Goal: Task Accomplishment & Management: Complete application form

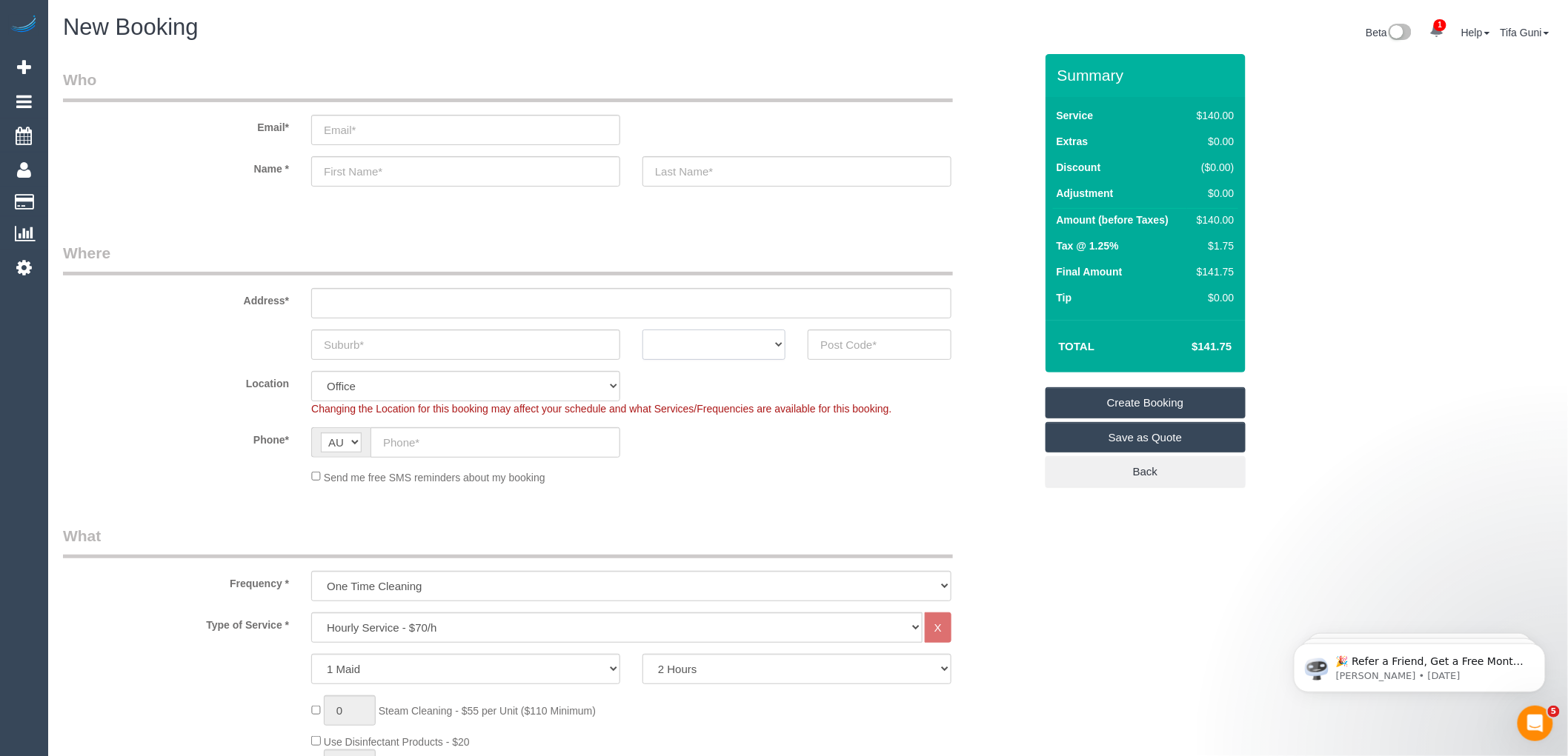
click at [764, 343] on select "ACT [GEOGRAPHIC_DATA] NT [GEOGRAPHIC_DATA] SA TAS [GEOGRAPHIC_DATA] [GEOGRAPHIC…" at bounding box center [713, 345] width 143 height 30
select select "VIC"
click at [642, 329] on select "ACT [GEOGRAPHIC_DATA] NT [GEOGRAPHIC_DATA] SA TAS [GEOGRAPHIC_DATA] [GEOGRAPHIC…" at bounding box center [713, 345] width 143 height 30
click at [838, 348] on input "text" at bounding box center [879, 345] width 143 height 30
click at [358, 342] on input "text" at bounding box center [465, 345] width 309 height 30
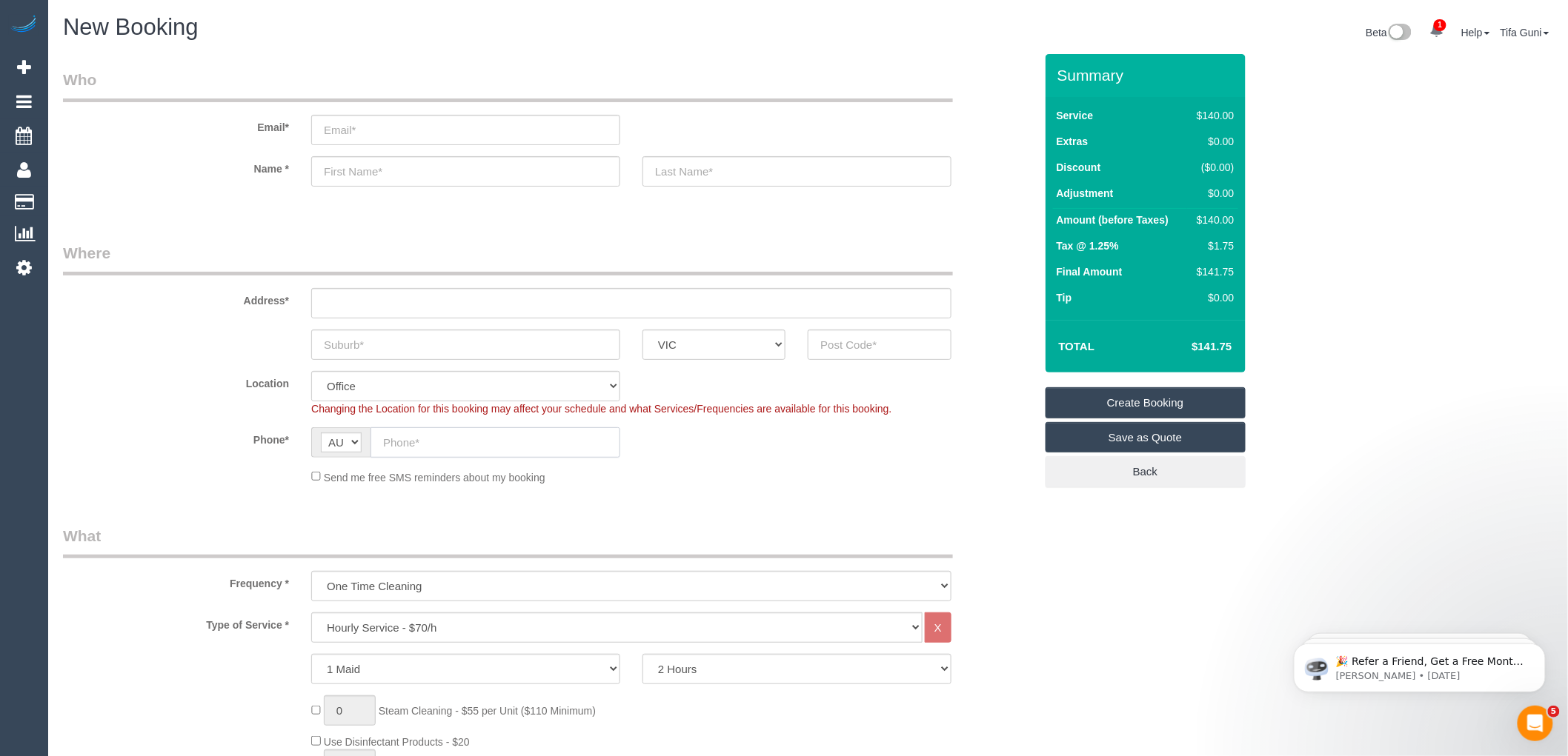
click at [429, 452] on input "text" at bounding box center [495, 443] width 250 height 30
paste input "61 488 220 756"
type input "61 488 220 756"
click at [353, 338] on input "text" at bounding box center [465, 345] width 309 height 30
type input "Gl hodlky"
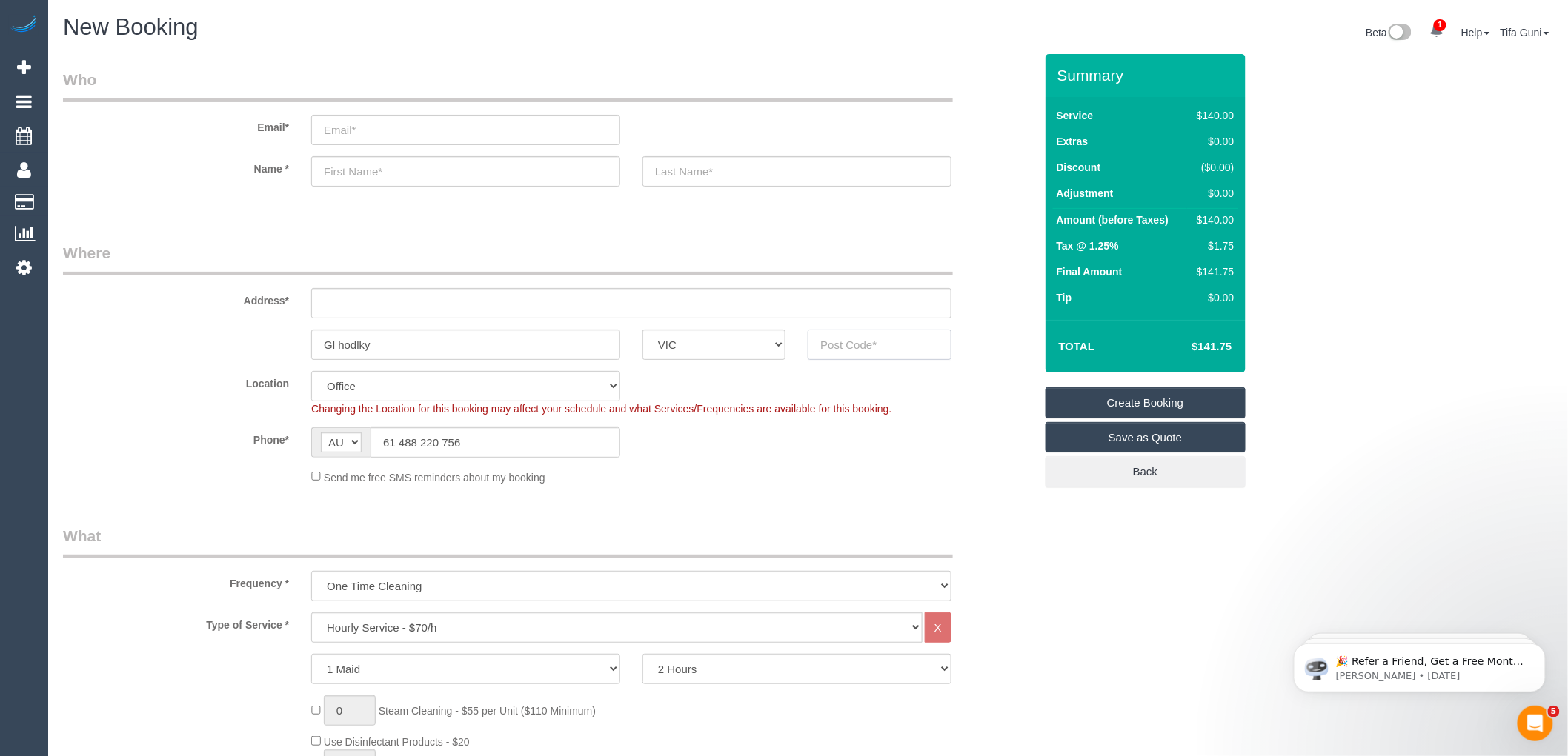
click at [869, 344] on input "text" at bounding box center [879, 345] width 143 height 30
type input "3163"
click at [336, 306] on input "text" at bounding box center [631, 303] width 640 height 30
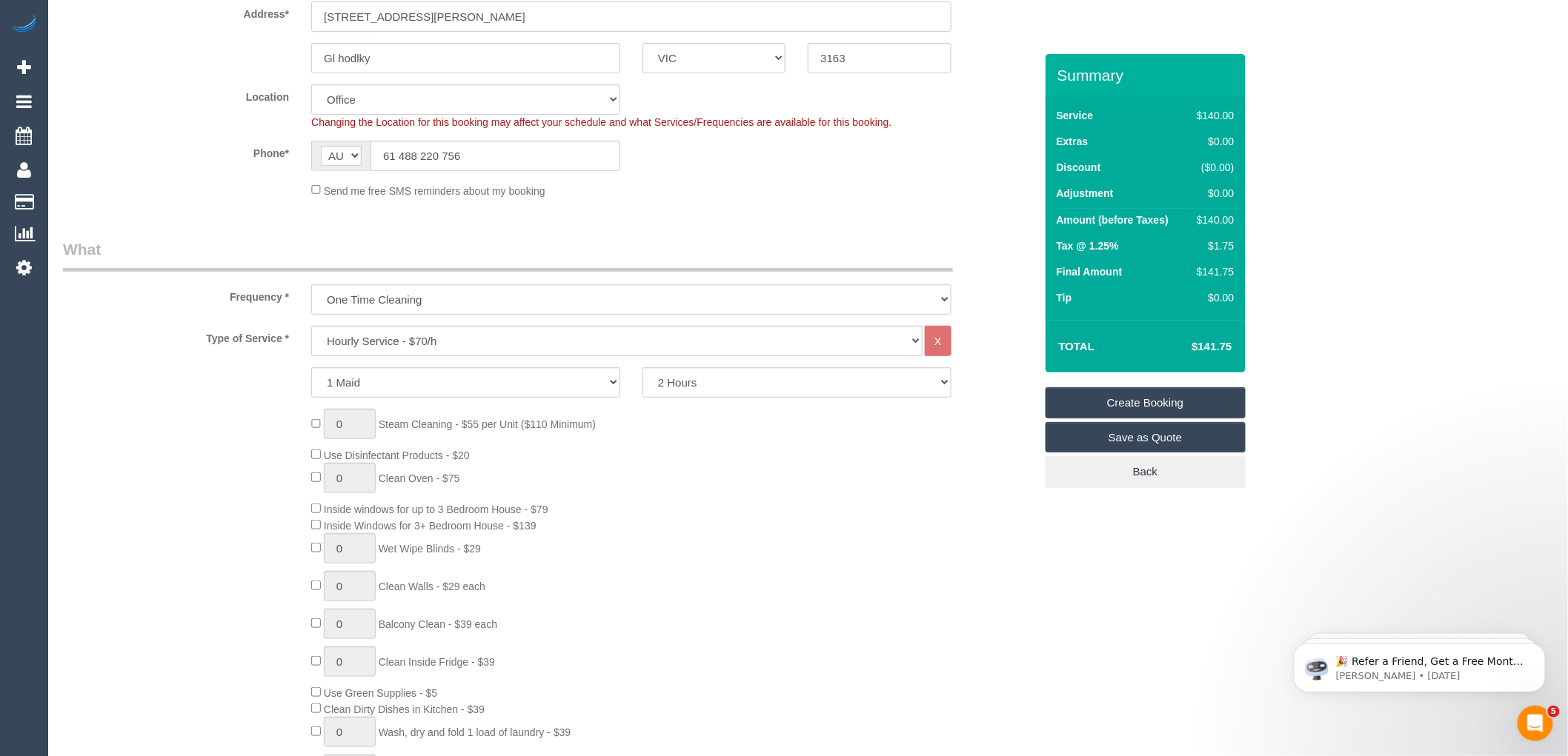
scroll to position [329, 0]
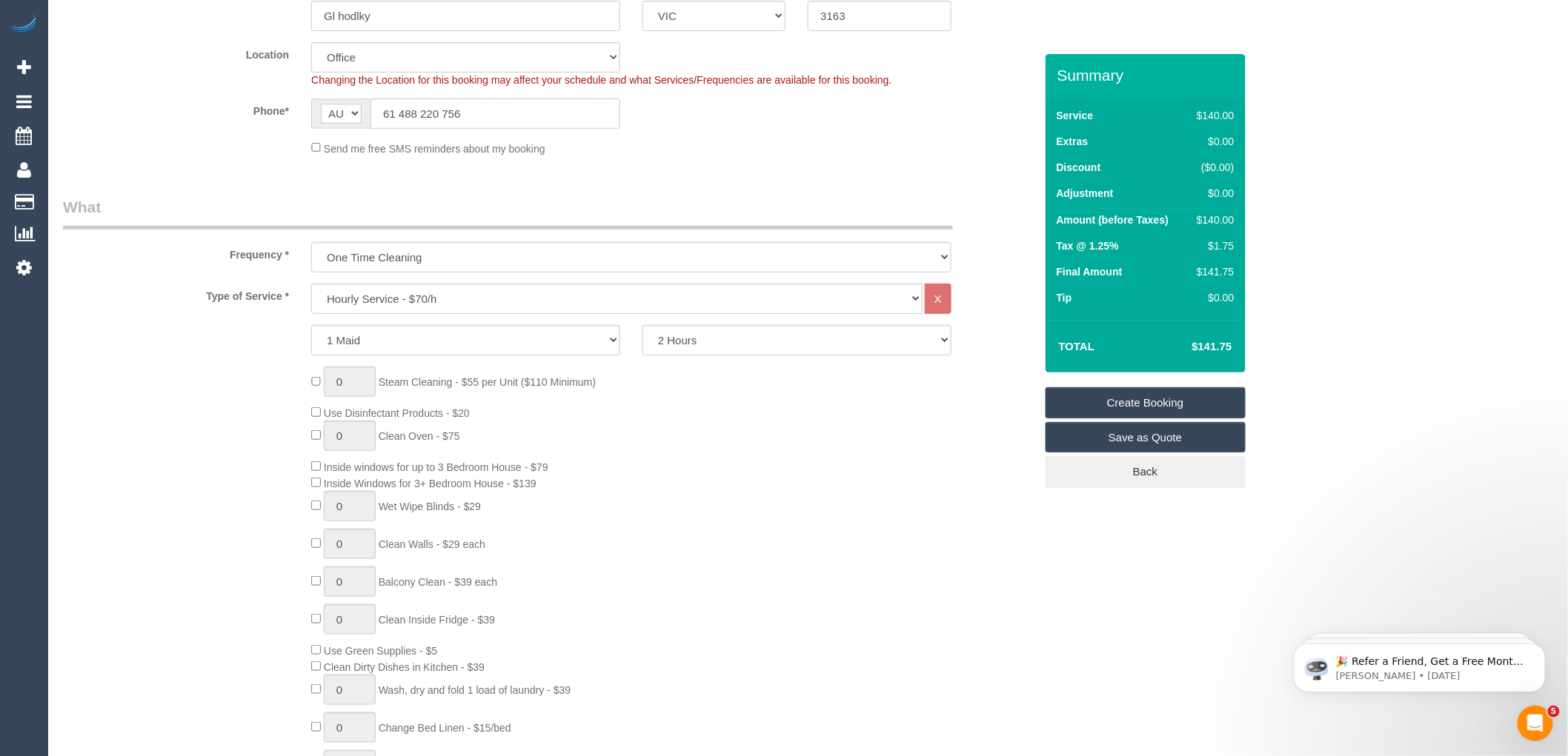
type input "15/1110 glen hafdly road"
click at [475, 304] on select "Hourly Service - $70/h Hourly Service - $65/h Hourly Service - $60/h Hourly Ser…" at bounding box center [617, 299] width 611 height 30
select select "64"
select select "object:2163"
select select "211"
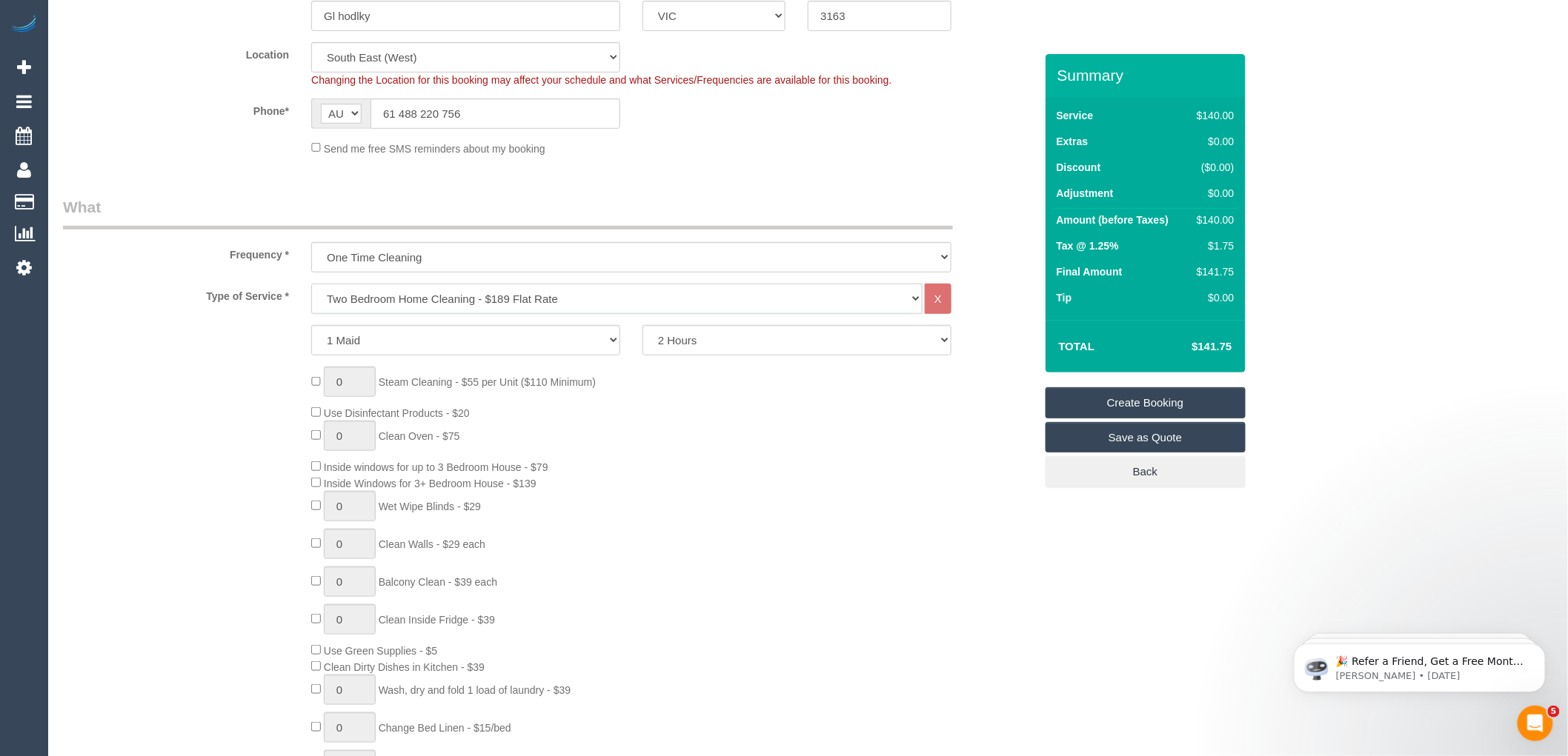
click at [311, 285] on select "Hourly Service - $70/h Hourly Service - $65/h Hourly Service - $60/h Hourly Ser…" at bounding box center [617, 299] width 611 height 30
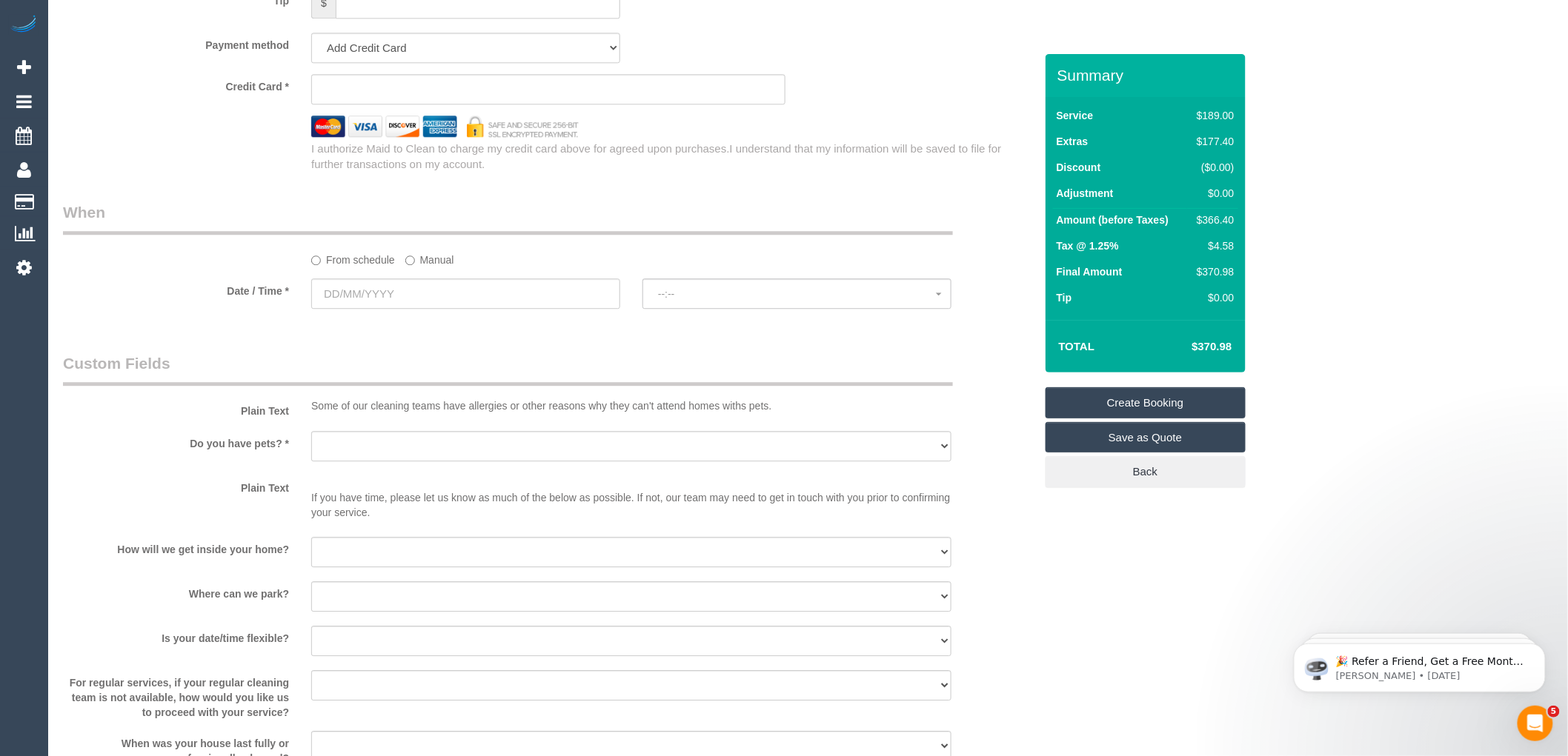
scroll to position [1563, 0]
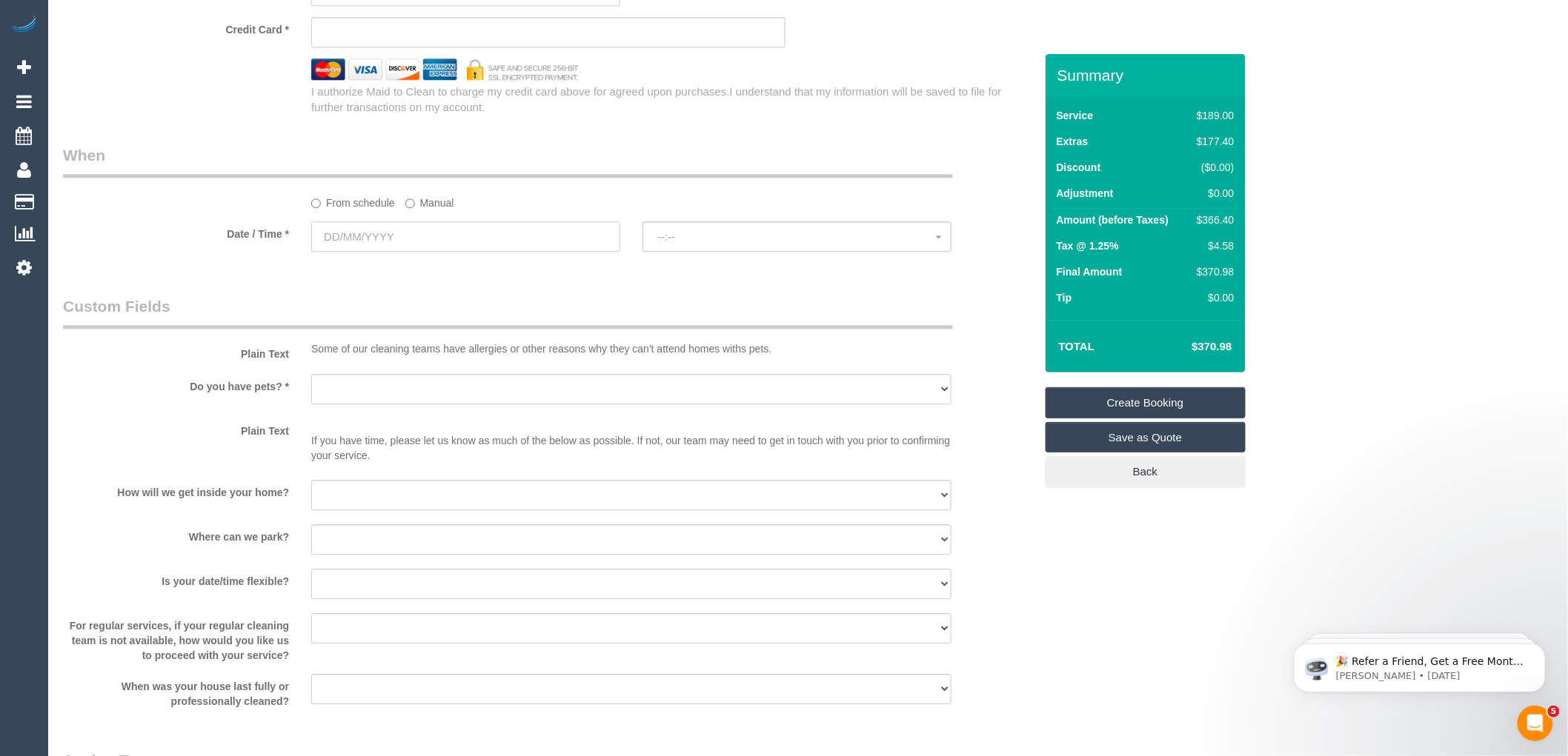
click at [389, 252] on input "text" at bounding box center [465, 237] width 309 height 30
click at [491, 285] on span "Next" at bounding box center [490, 284] width 12 height 12
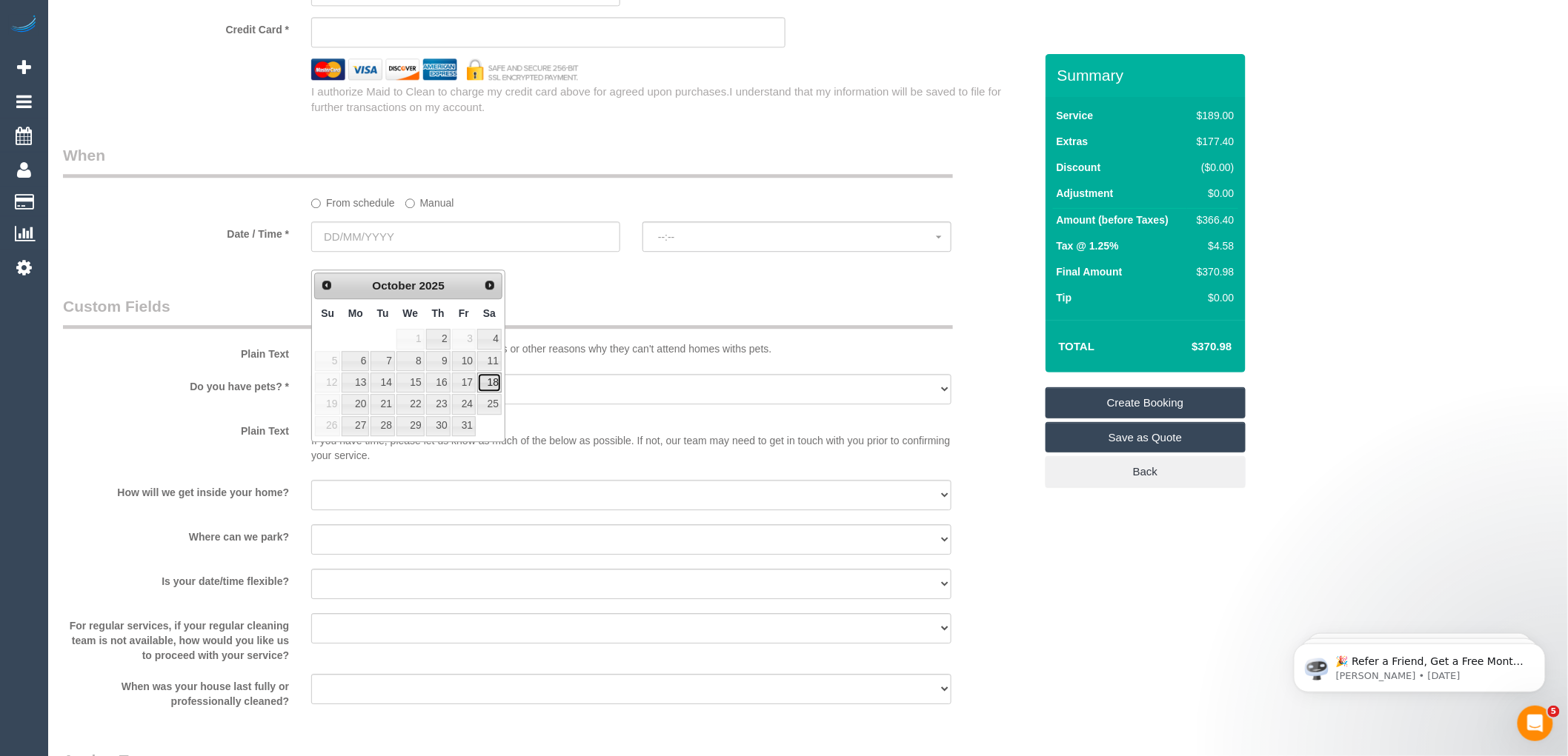
click at [488, 381] on link "18" at bounding box center [489, 382] width 25 height 20
type input "18/10/2025"
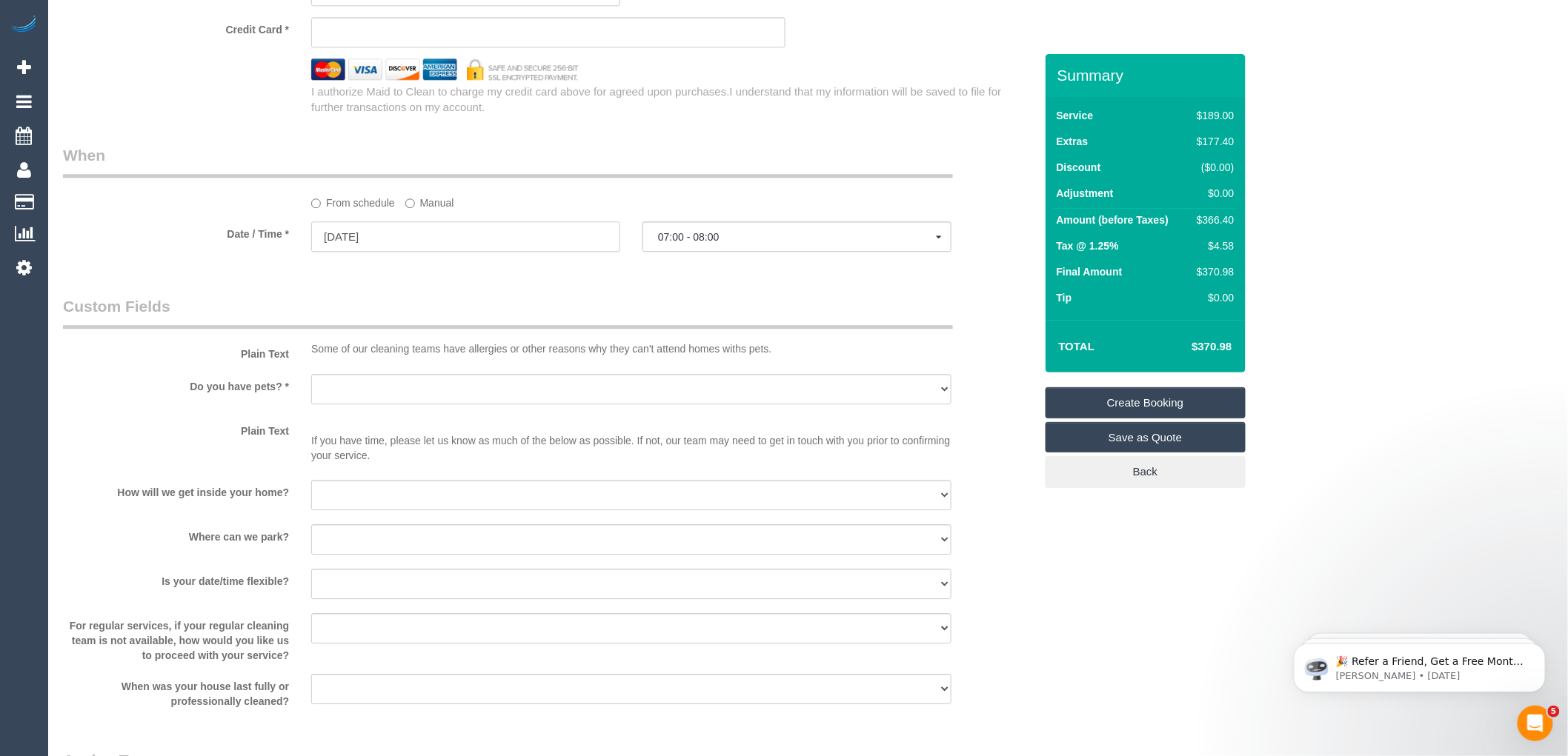
click at [361, 252] on input "18/10/2025" at bounding box center [465, 237] width 309 height 30
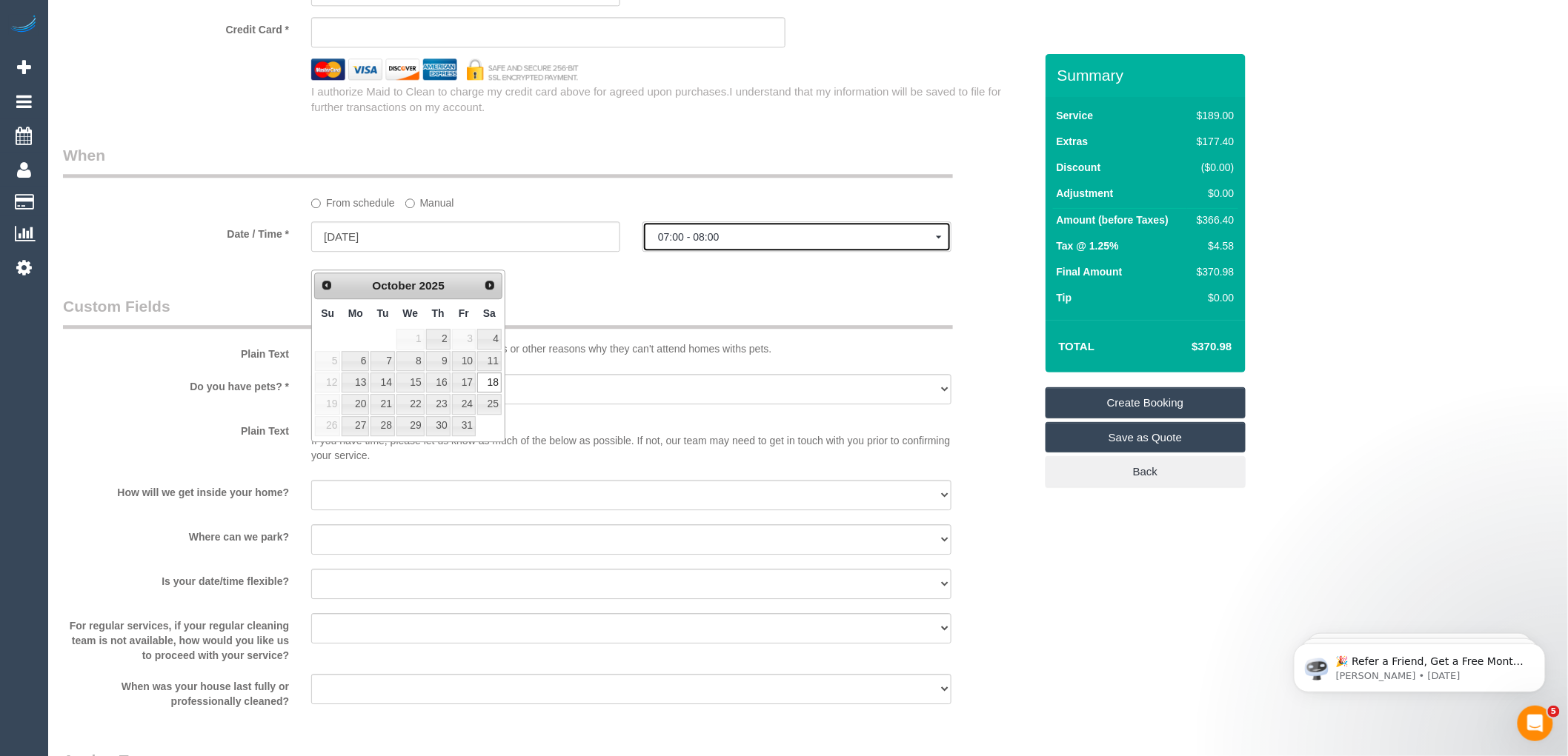
click at [686, 243] on span "07:00 - 08:00" at bounding box center [797, 237] width 278 height 12
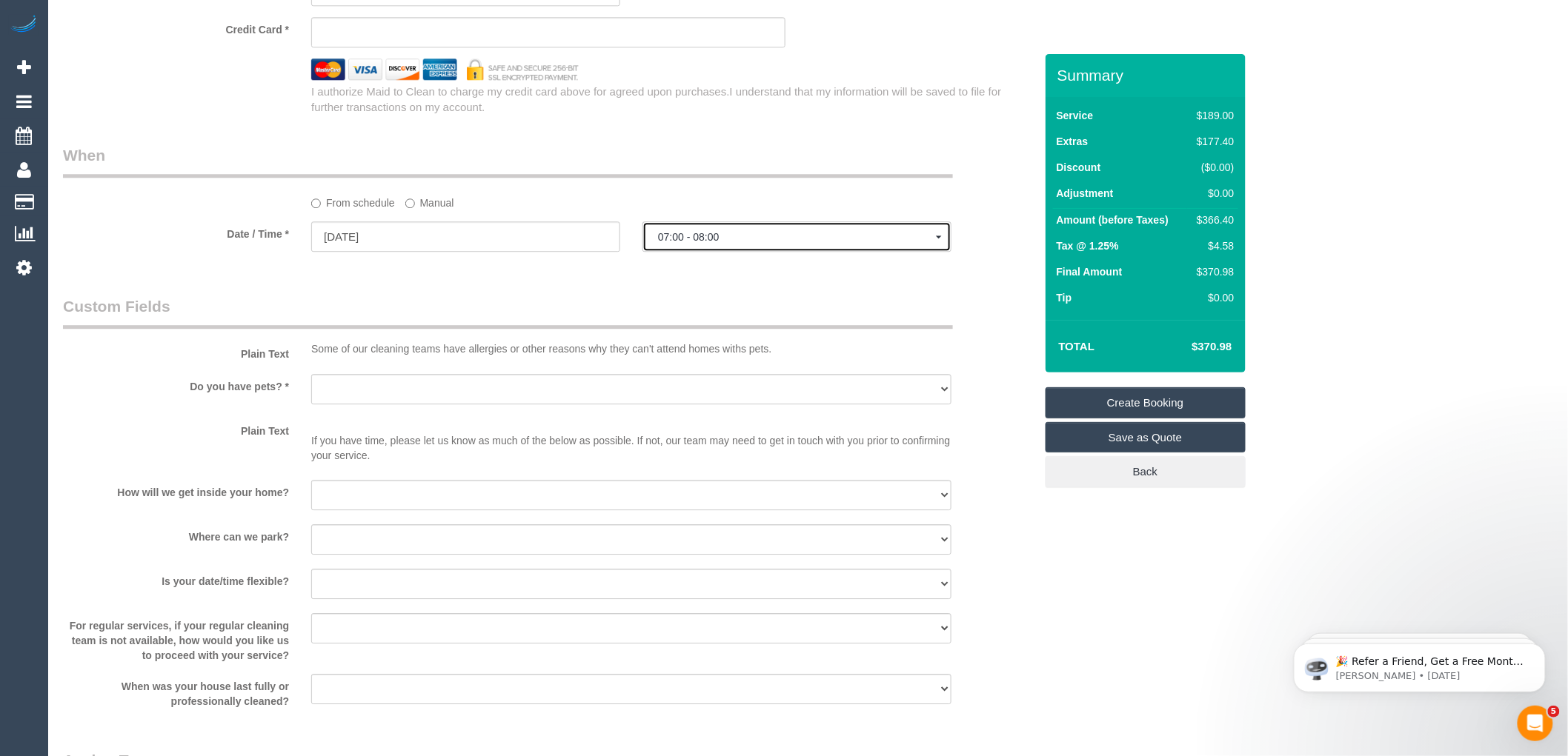
click at [711, 243] on span "07:00 - 08:00" at bounding box center [797, 237] width 278 height 12
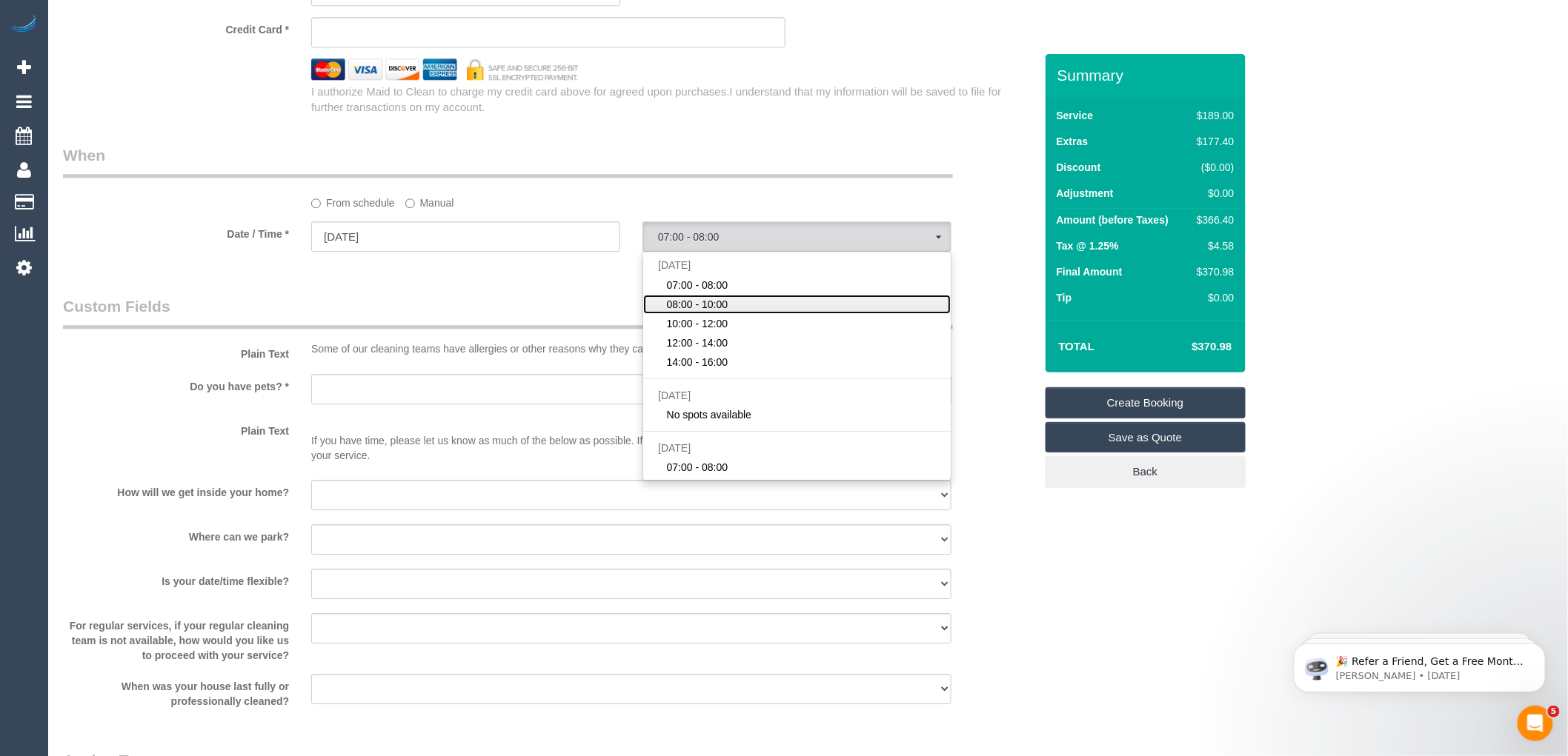
click at [706, 312] on span "08:00 - 10:00" at bounding box center [697, 304] width 61 height 15
select select "spot2"
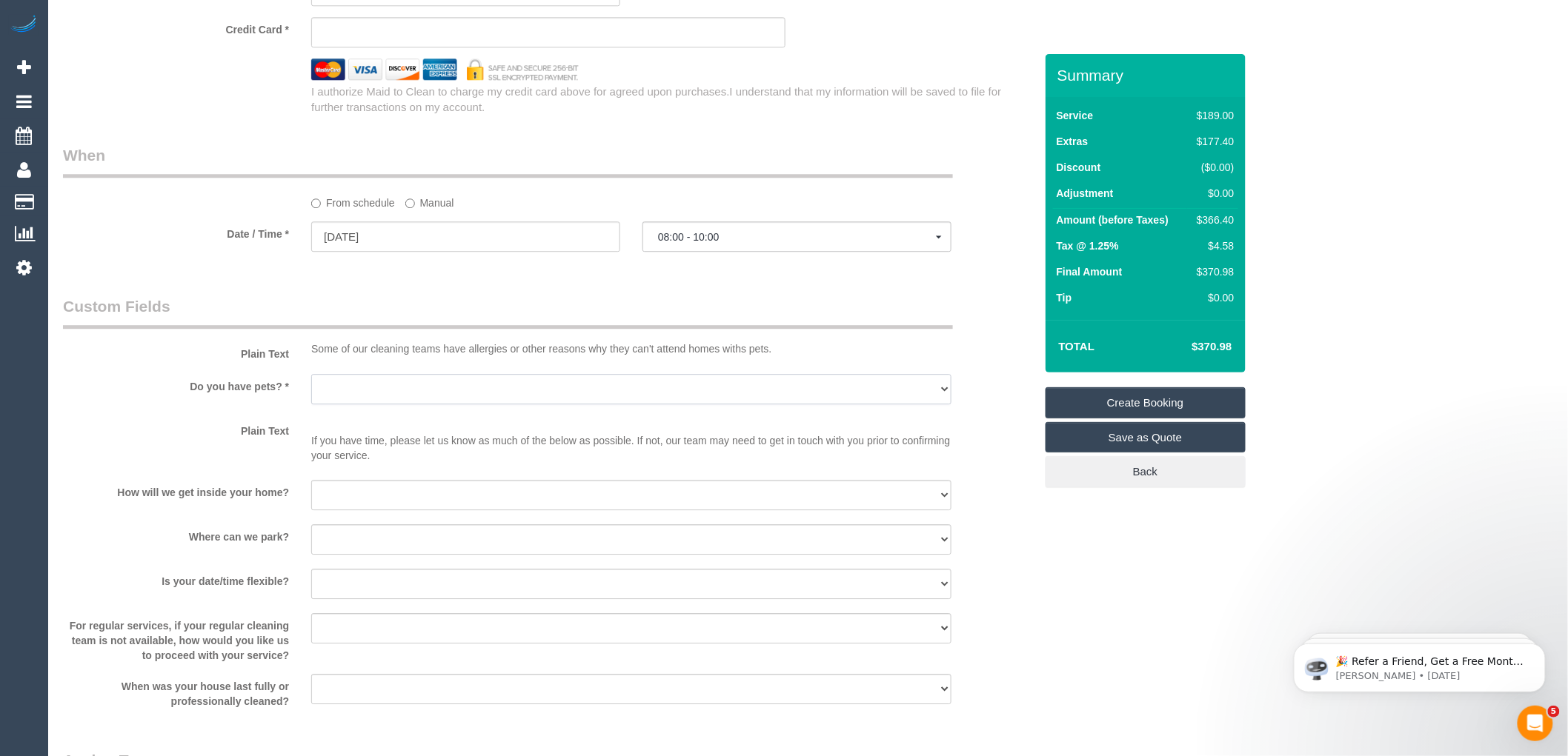
click at [421, 404] on select "Yes - Cats Yes - Dogs No pets Yes - Dogs and Cats Yes - Other" at bounding box center [631, 389] width 640 height 30
select select "number:28"
click at [311, 391] on select "Yes - Cats Yes - Dogs No pets Yes - Dogs and Cats Yes - Other" at bounding box center [631, 389] width 640 height 30
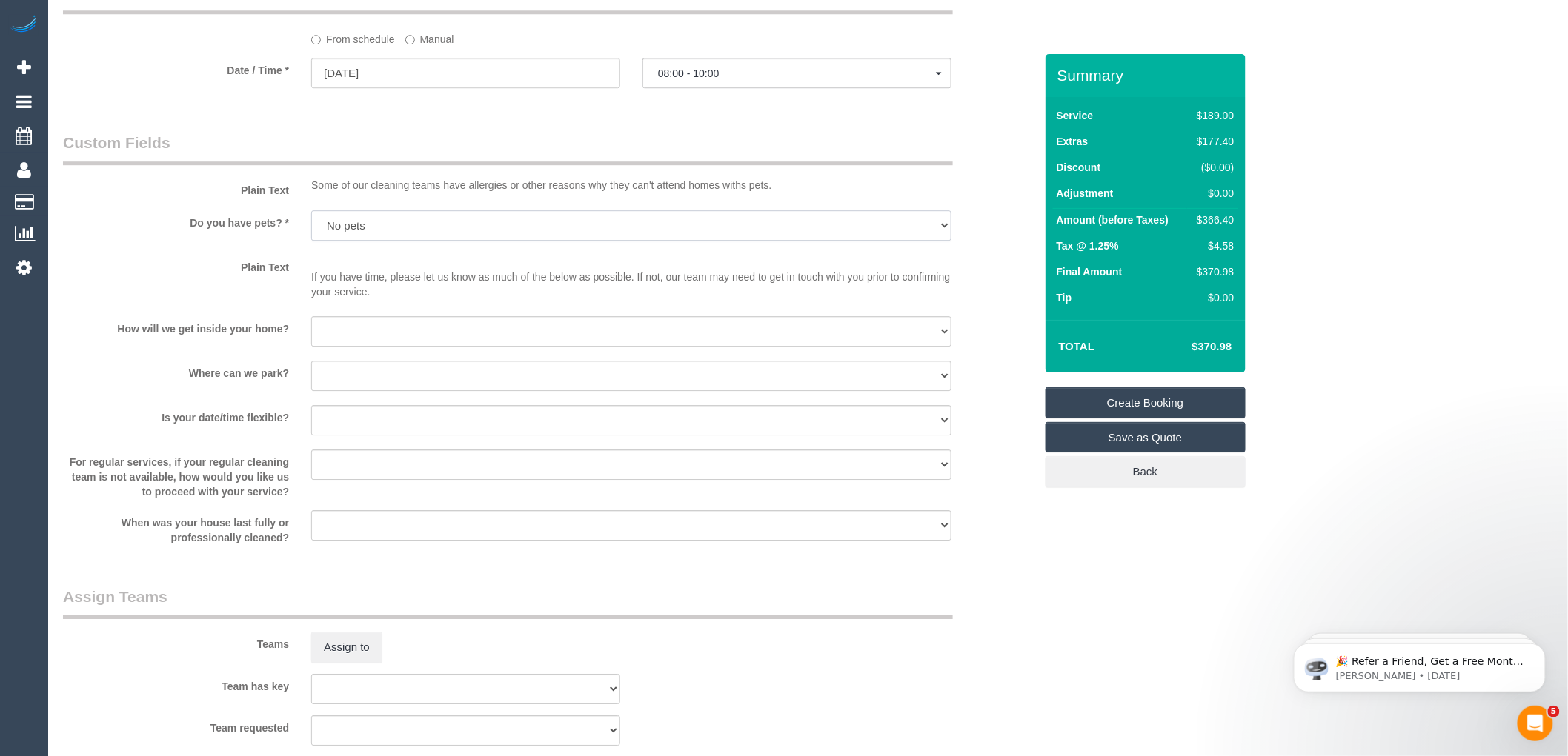
scroll to position [1727, 0]
click at [373, 346] on select "I will be home Key will be left (please provide details below) Lock box/Access …" at bounding box center [631, 331] width 640 height 30
select select "number:14"
click at [311, 333] on select "I will be home Key will be left (please provide details below) Lock box/Access …" at bounding box center [631, 331] width 640 height 30
click at [365, 390] on select "I will provide parking on-site Free street parking Paid street parking (cost wi…" at bounding box center [631, 375] width 640 height 30
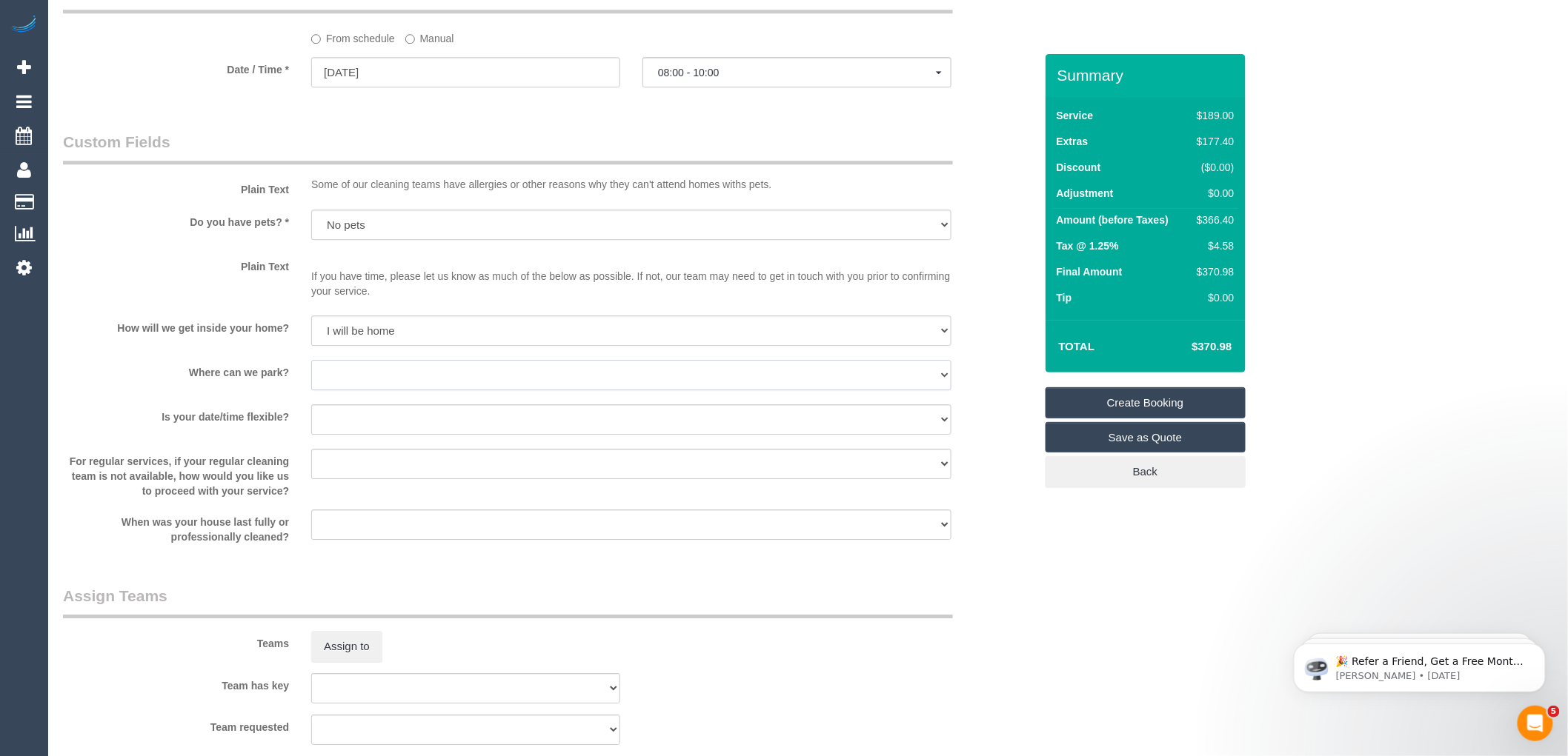
select select "number:19"
click at [311, 377] on select "I will provide parking on-site Free street parking Paid street parking (cost wi…" at bounding box center [631, 375] width 640 height 30
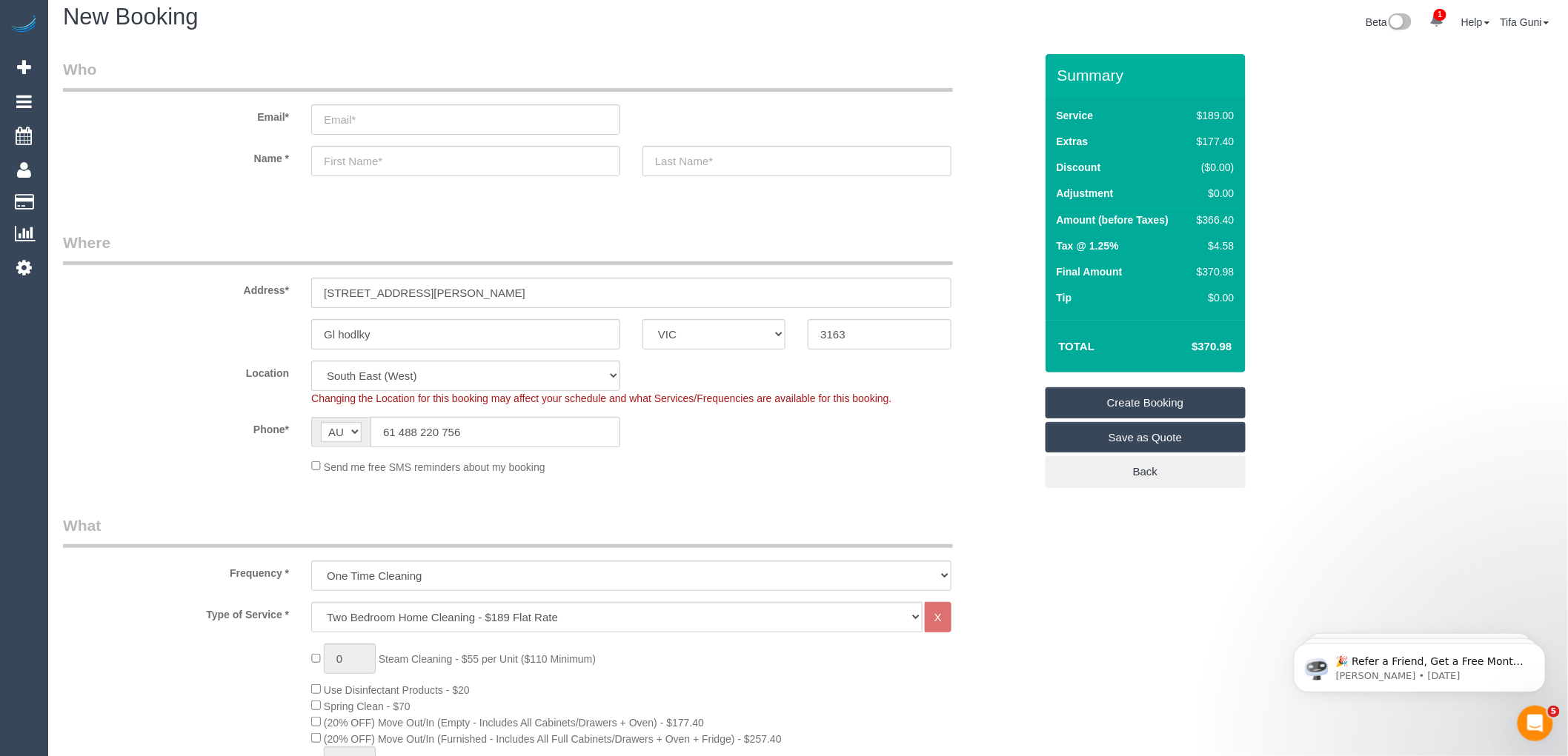
scroll to position [0, 0]
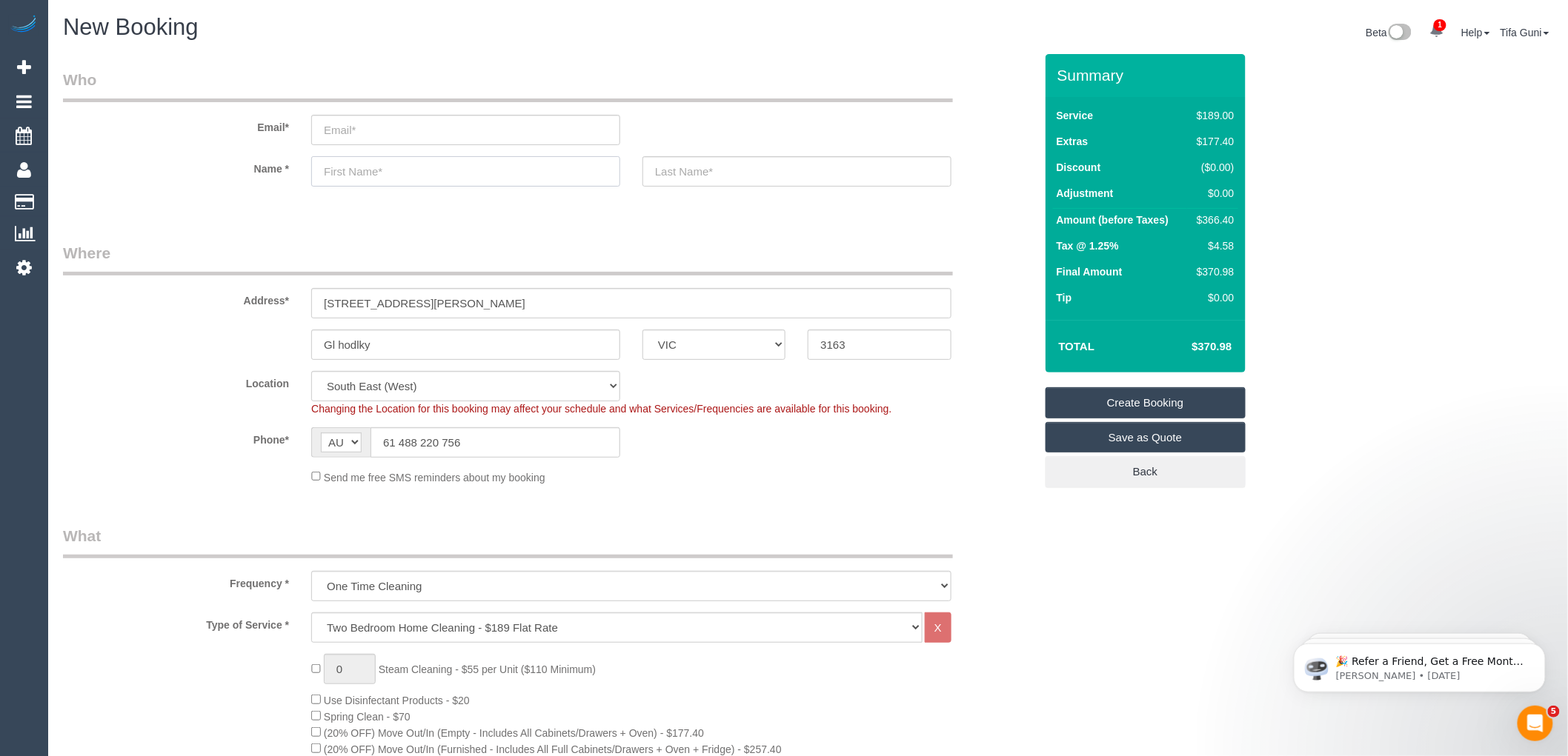
click at [361, 164] on input "text" at bounding box center [465, 171] width 309 height 30
type input "Alenor"
click at [680, 172] on input "text" at bounding box center [796, 171] width 309 height 30
type input "Clark"
click at [375, 133] on input "email" at bounding box center [465, 130] width 309 height 30
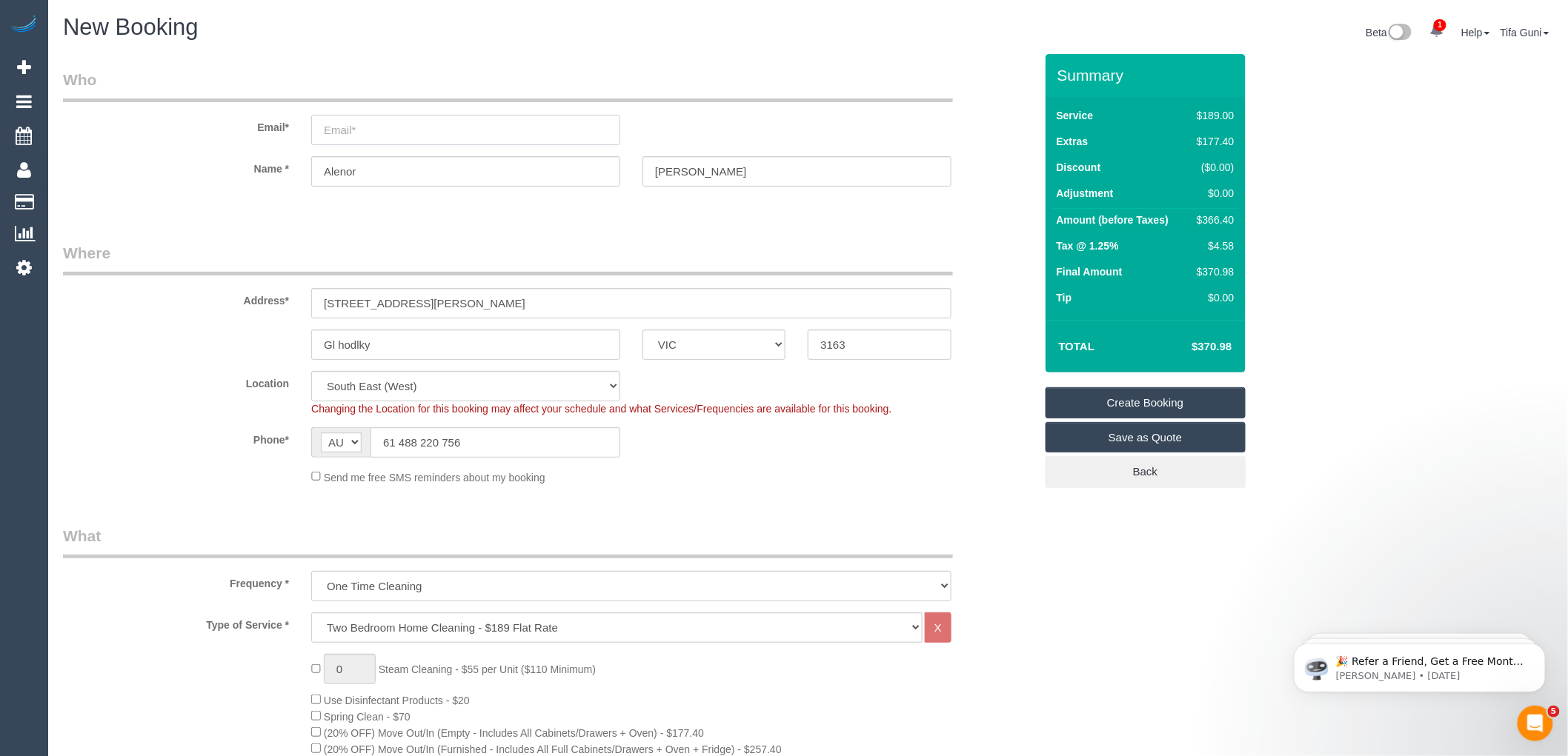
type input "A"
click at [456, 126] on input "El.rose.clark@gmail.com" at bounding box center [465, 130] width 309 height 30
click at [464, 128] on input "El.rose.clark@gmail.com" at bounding box center [465, 130] width 309 height 30
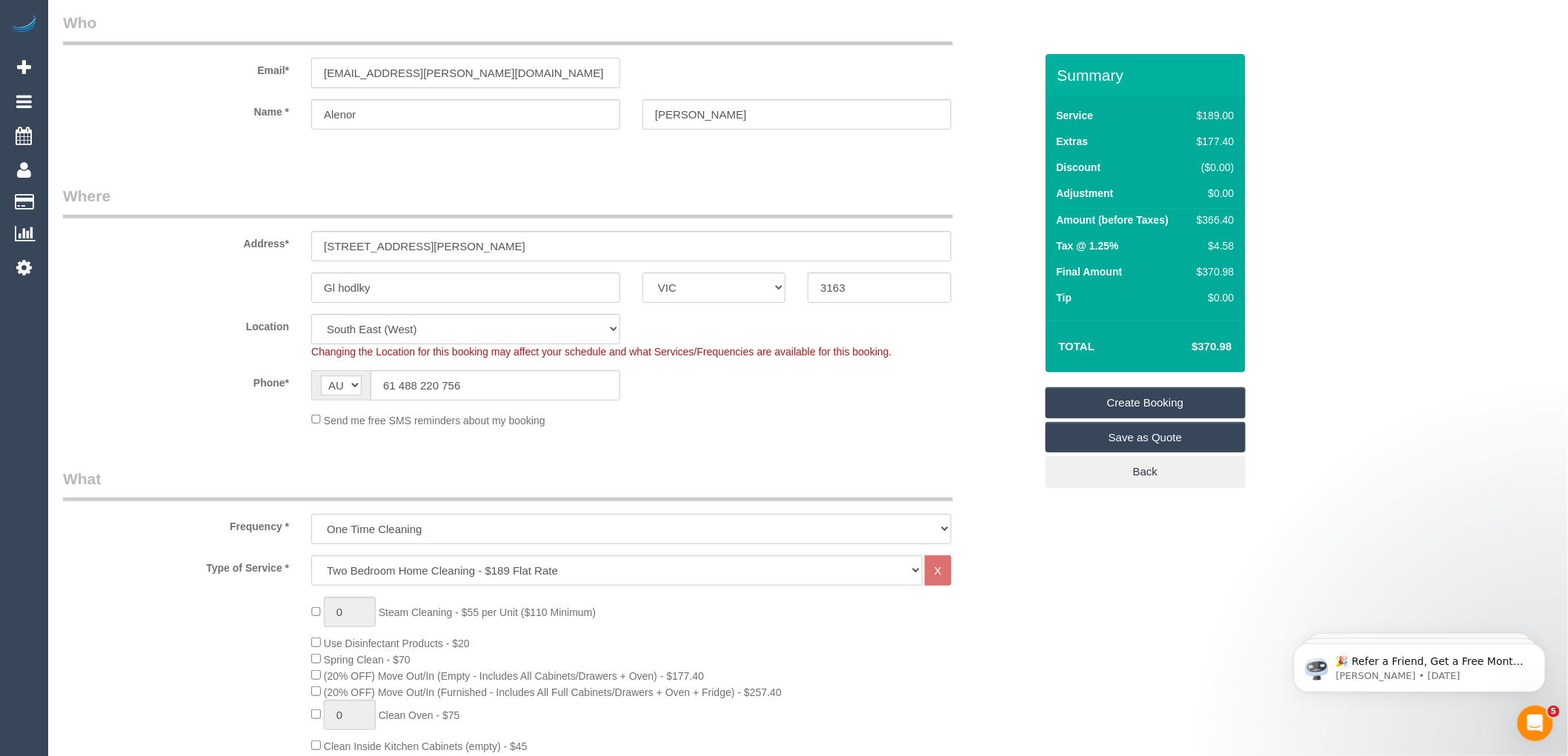
scroll to position [82, 0]
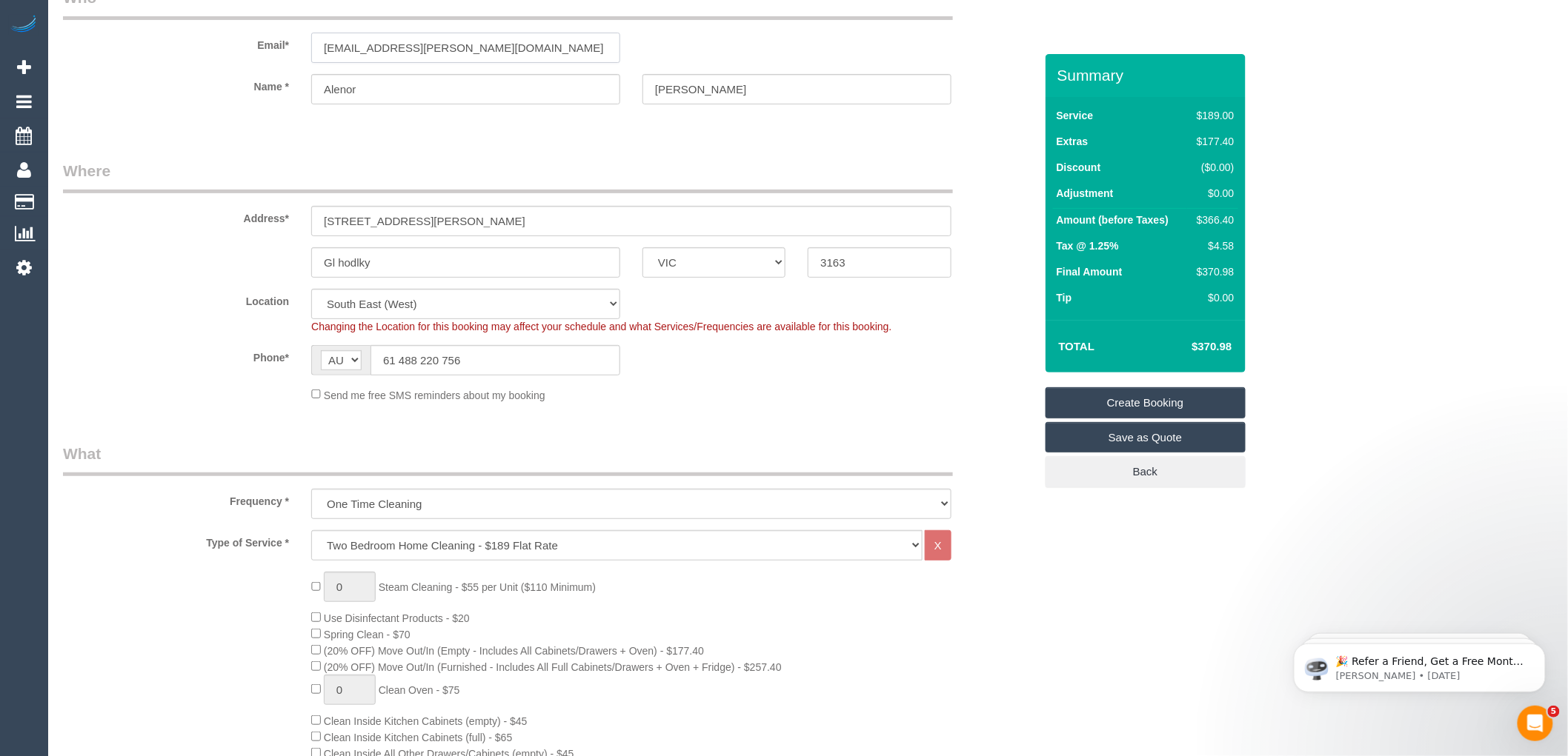
drag, startPoint x: 472, startPoint y: 41, endPoint x: 267, endPoint y: 45, distance: 205.0
click at [267, 45] on div "Email* El.rose.clark@gmail.com" at bounding box center [548, 25] width 993 height 77
type input "El.rose.clark@gmail.com"
click at [497, 232] on input "15/1110 glen hafdly road" at bounding box center [631, 221] width 640 height 30
type input "15/1110 glen hafdly road"
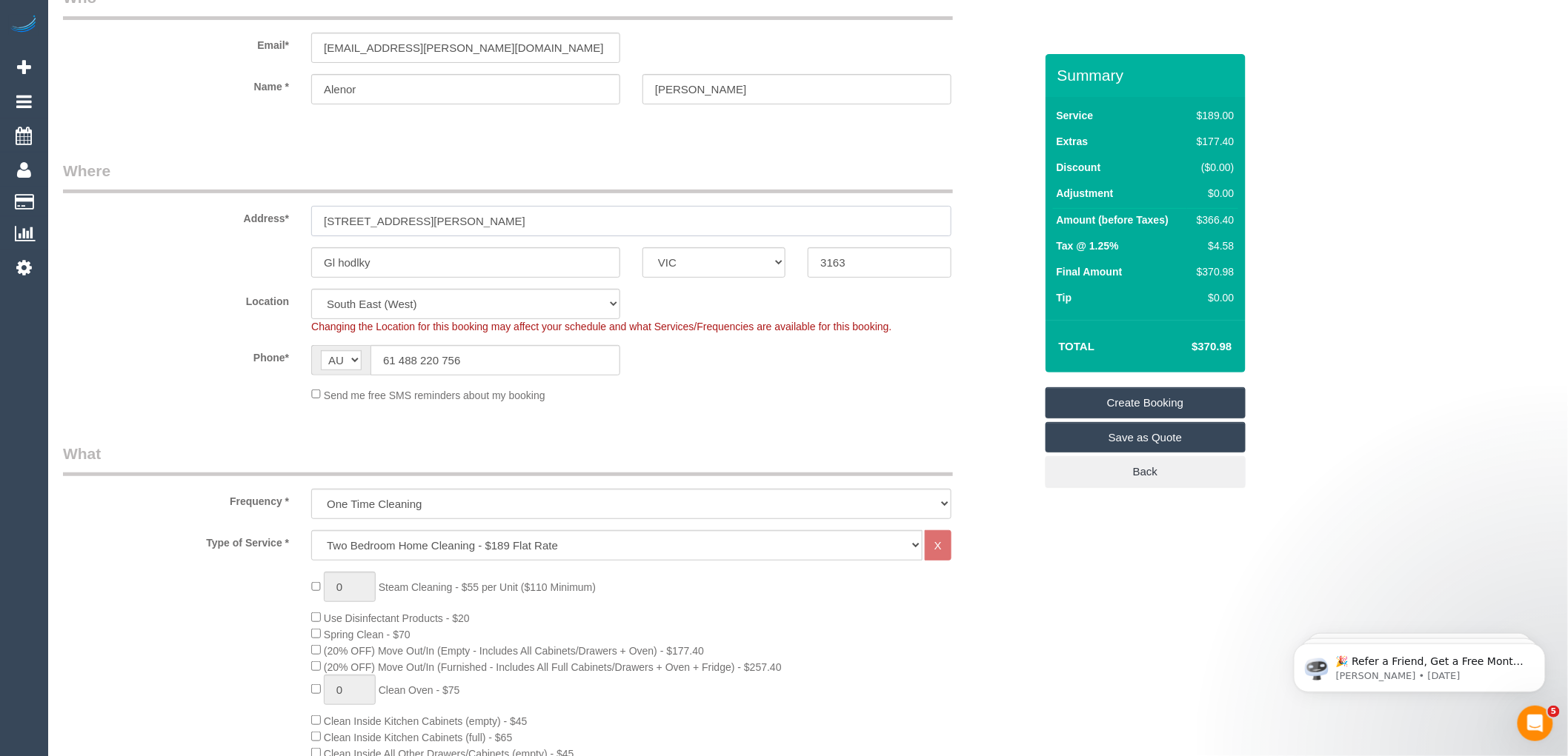
select select "spot23"
paste input "El.rose.clark@gmail.com"
type input "15/1110 glen hafdly road El.rose.clark@gmail.com"
drag, startPoint x: 451, startPoint y: 56, endPoint x: 159, endPoint y: 53, distance: 292.0
click at [158, 57] on div "Email* El.rose.clark@gmail.com" at bounding box center [548, 25] width 993 height 77
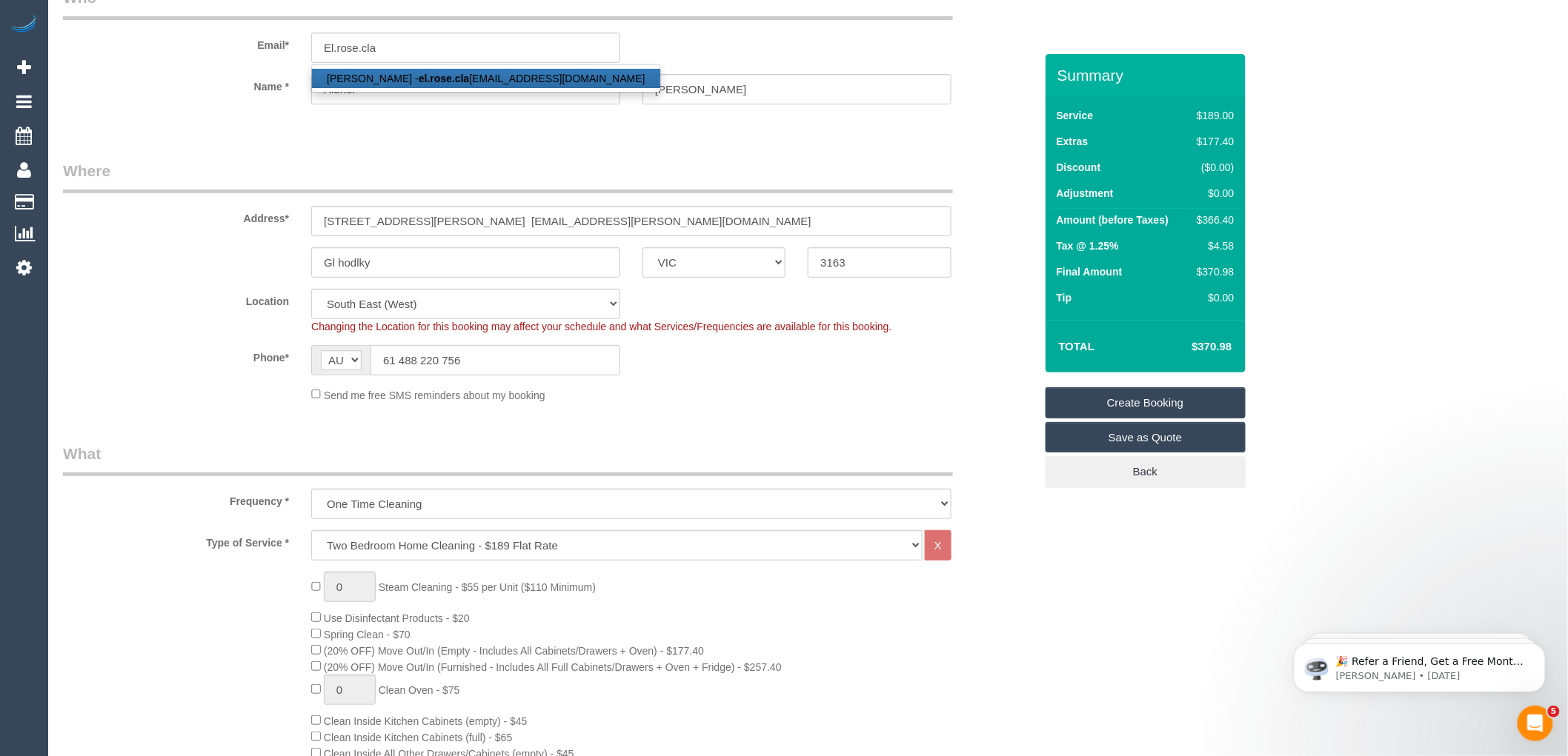
click at [387, 77] on link "Eleanor Clarke - el.rose.cla rke@gmail.com" at bounding box center [485, 78] width 347 height 19
type input "[EMAIL_ADDRESS][PERSON_NAME][DOMAIN_NAME]"
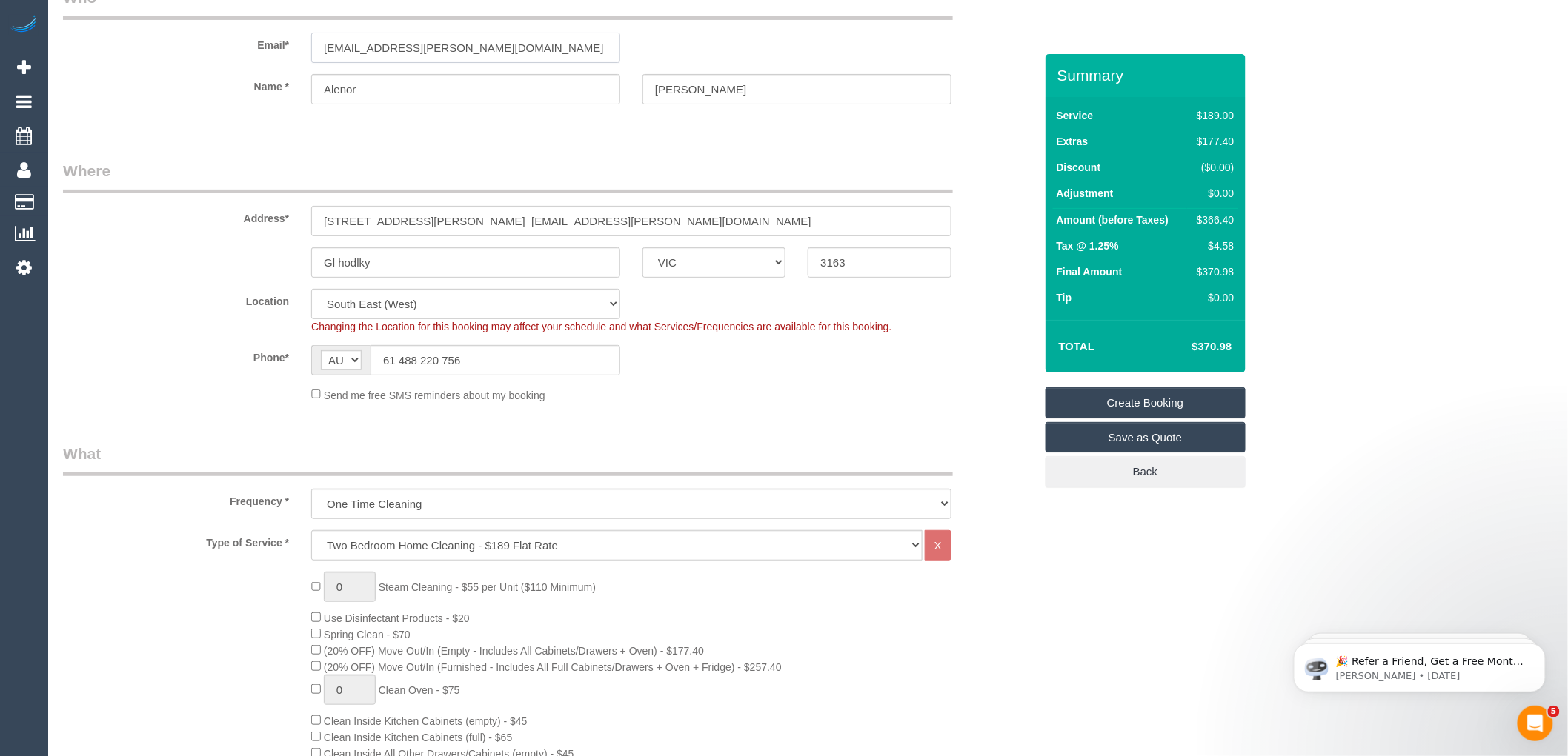
type input "[PERSON_NAME]"
type input "0488 220 756"
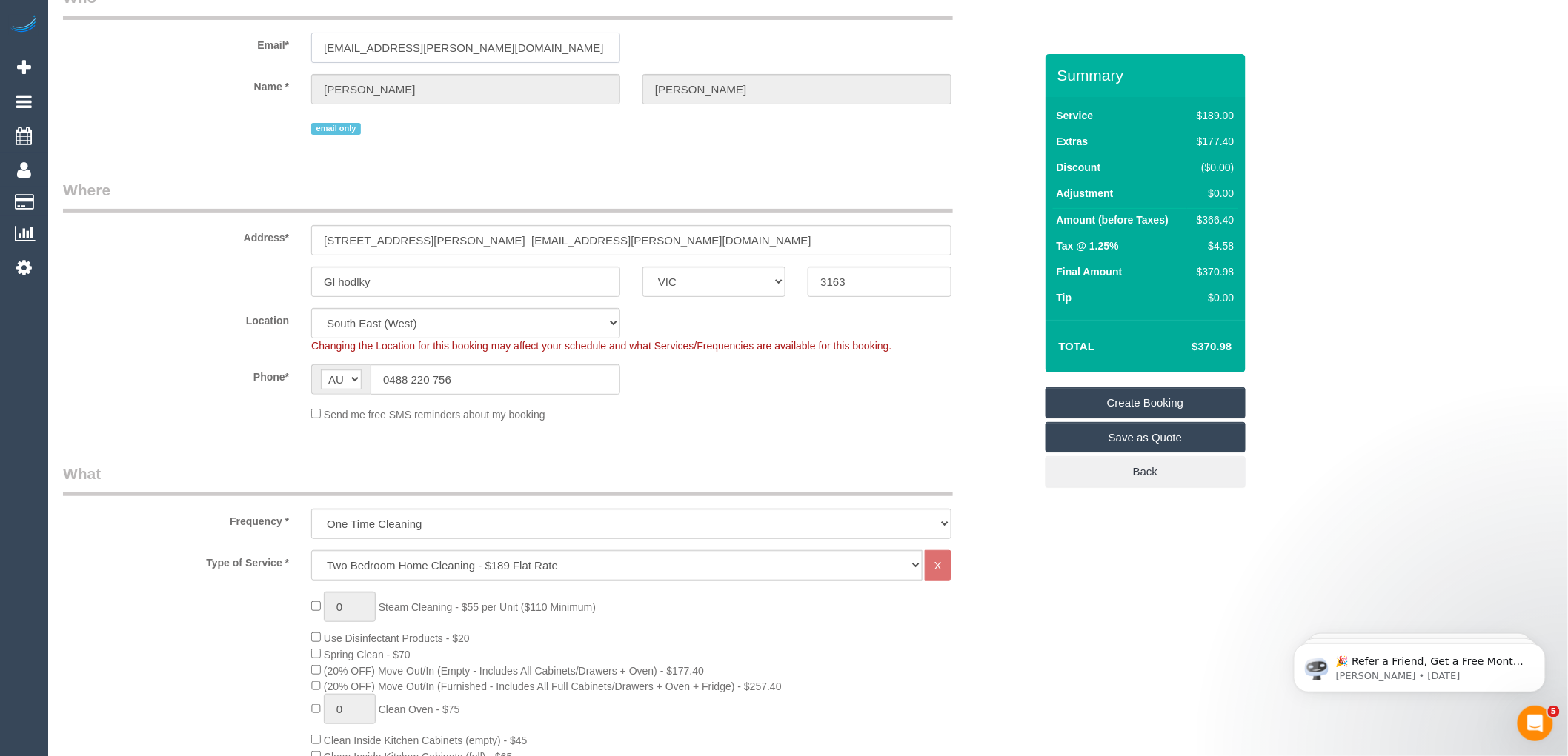
select select "string:stripe-pm_1Qe6vX2GScqysDRVDcR6rq9b"
type input "Apt #15, 1110 Glen Huntly Rd"
type input "[PERSON_NAME]"
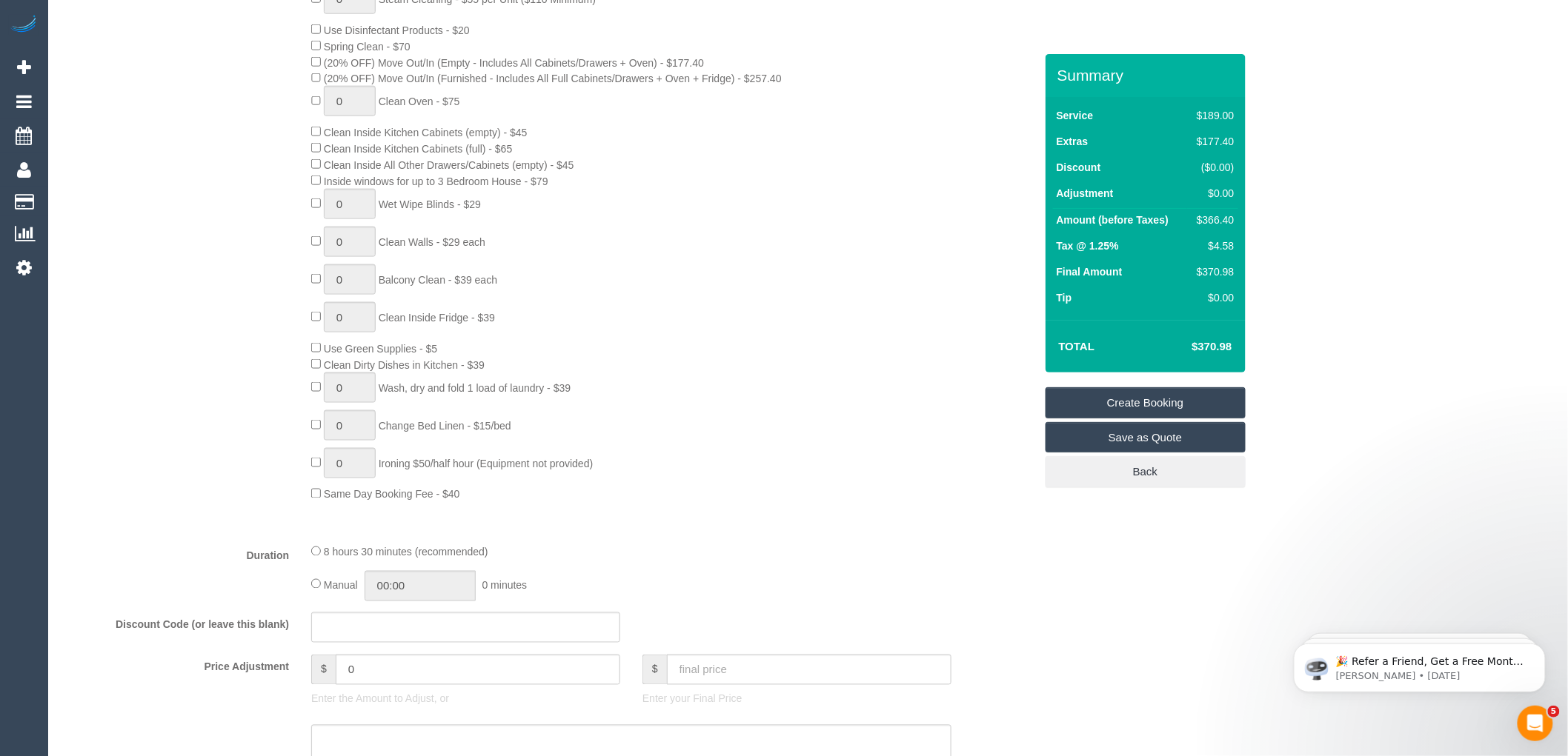
select select "spot44"
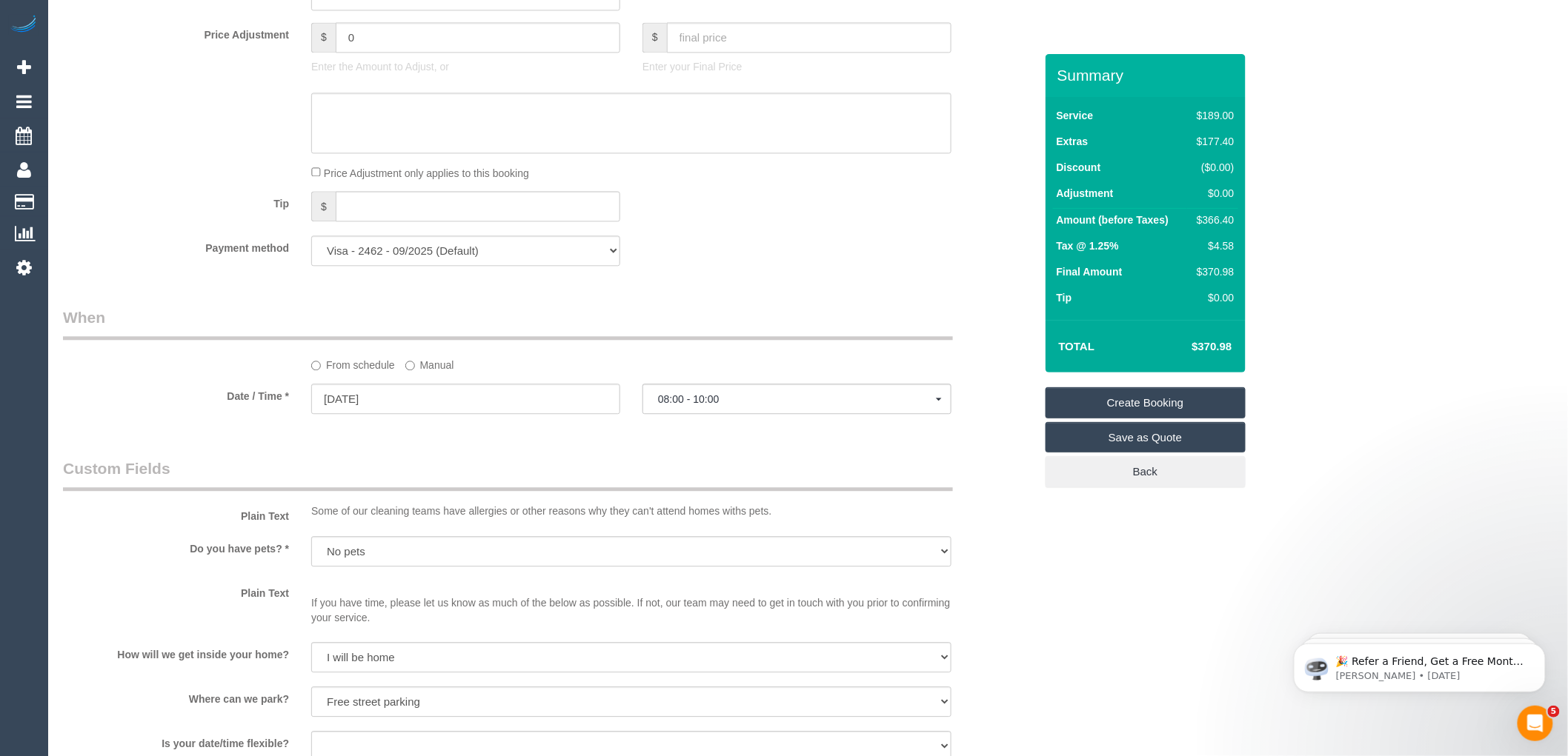
scroll to position [1345, 0]
click at [492, 271] on select "Visa - 2462 - 09/2025 Visa - 2462 - 09/2025 Visa - 2462 - 09/2025 (Default) Add…" at bounding box center [465, 257] width 309 height 30
select select "string:stripe"
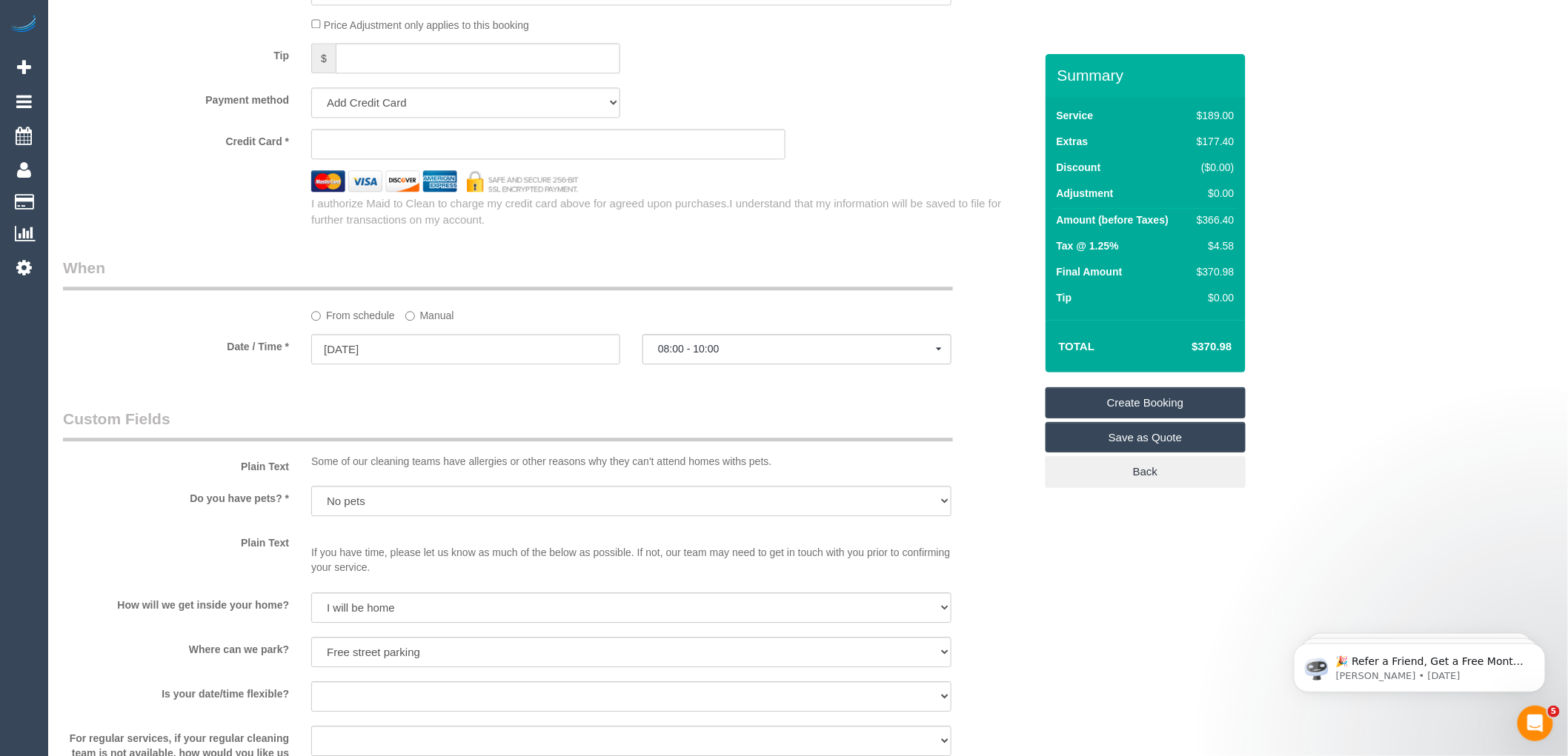
scroll to position [1563, 0]
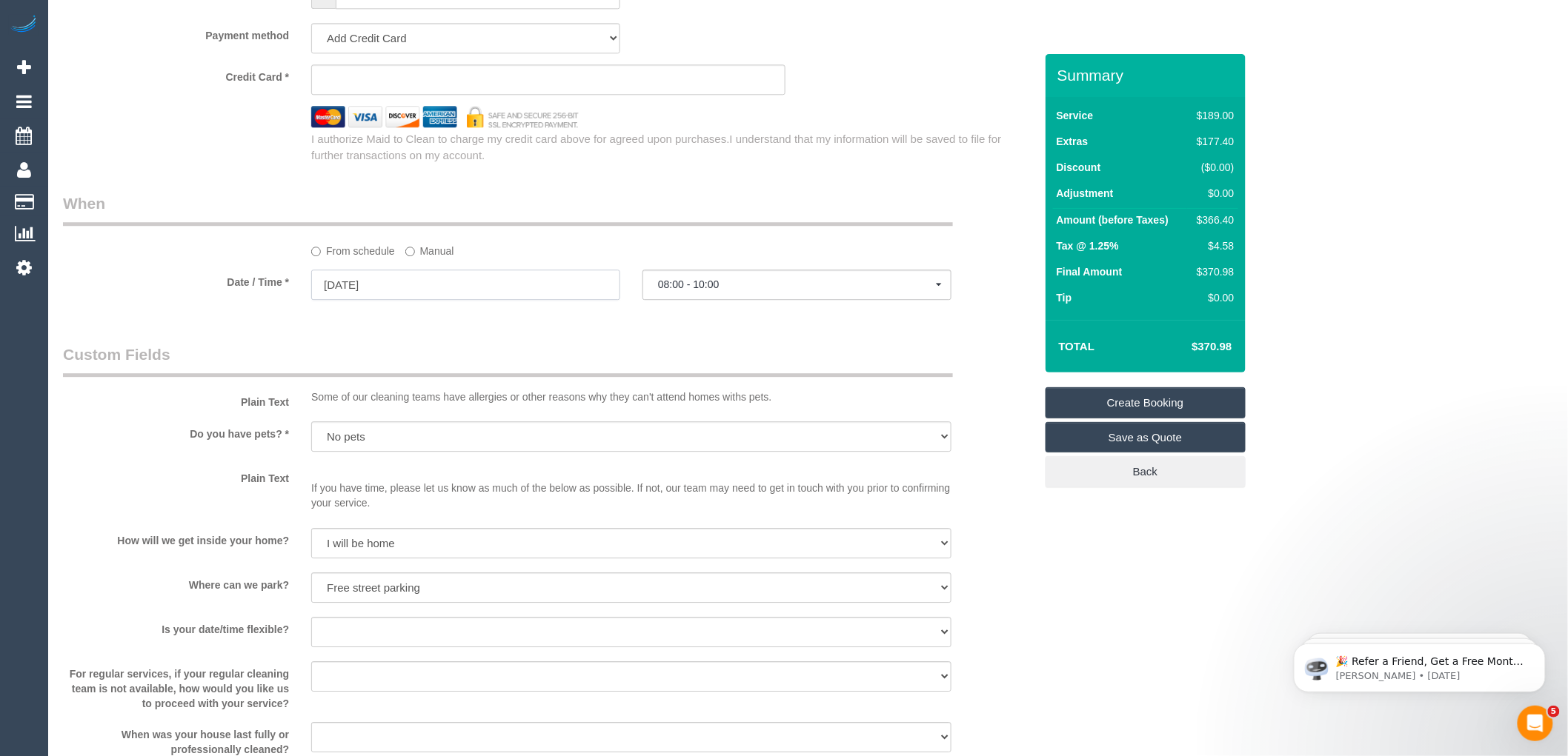
click at [401, 300] on input "18/10/2025" at bounding box center [465, 285] width 309 height 30
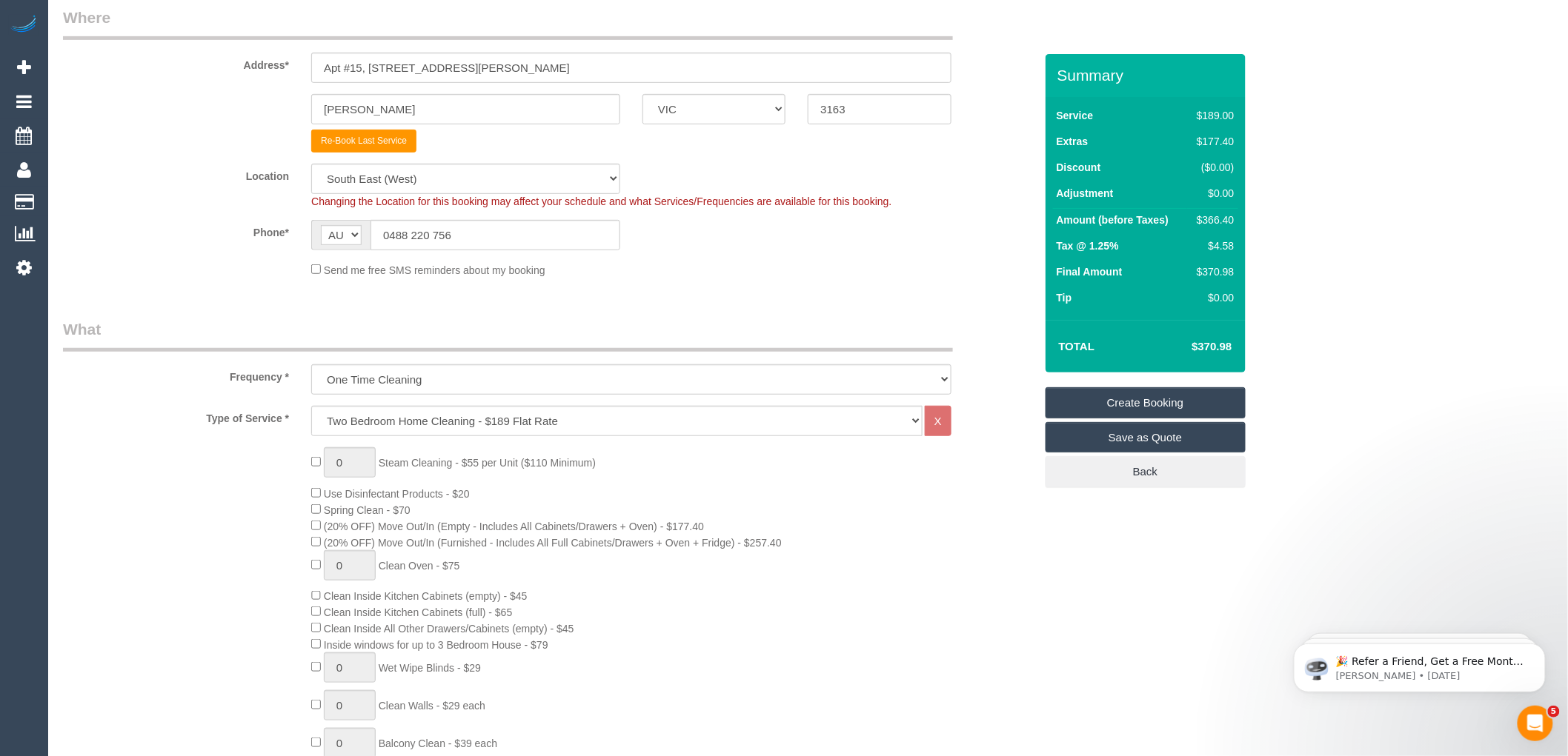
scroll to position [0, 0]
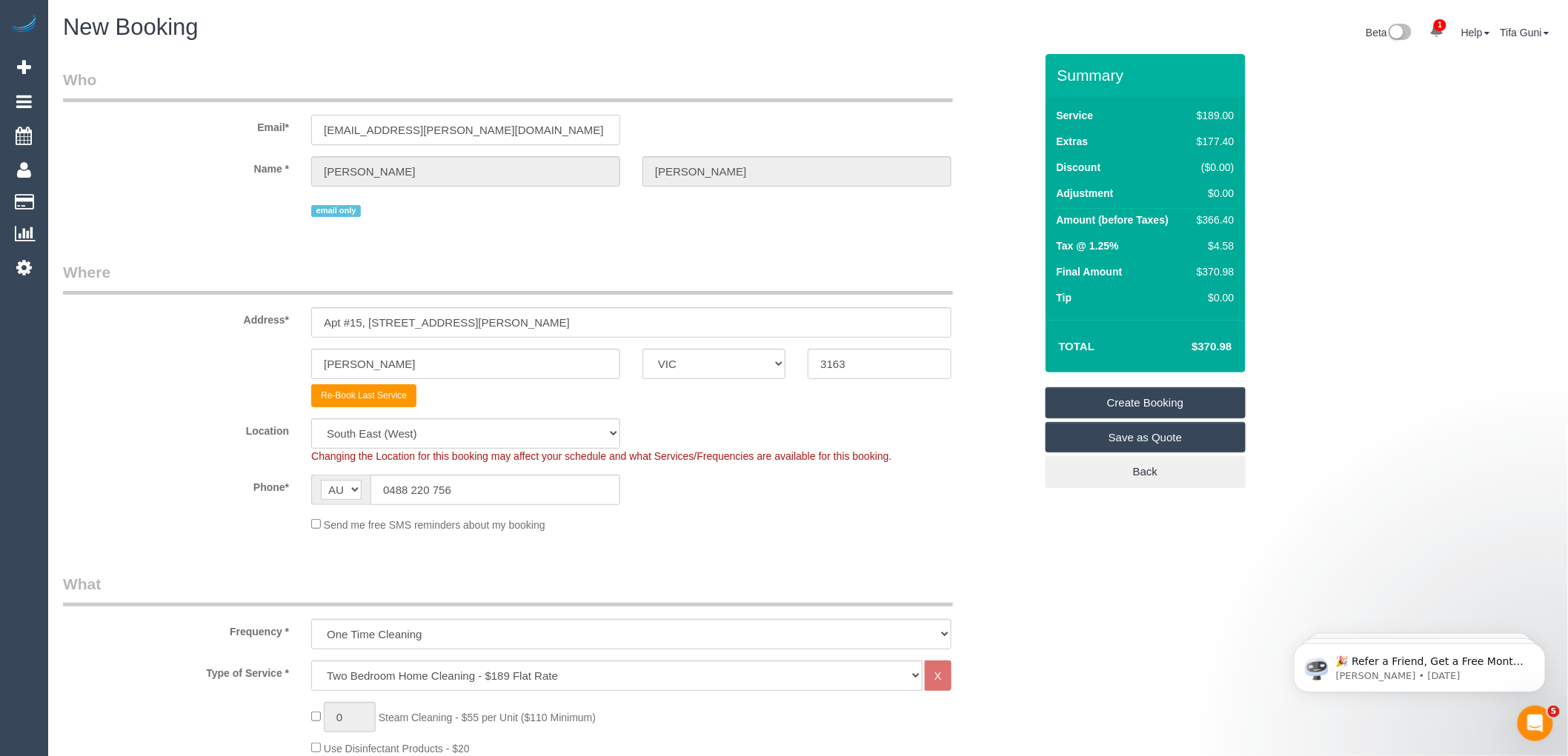
drag, startPoint x: 485, startPoint y: 131, endPoint x: 158, endPoint y: 152, distance: 327.7
click at [144, 150] on sui-booking-customer "Email* el.rose.clarke@gmail.com Name * Eleanor Clarke email only" at bounding box center [548, 144] width 971 height 152
click at [1136, 403] on link "Create Booking" at bounding box center [1145, 403] width 200 height 31
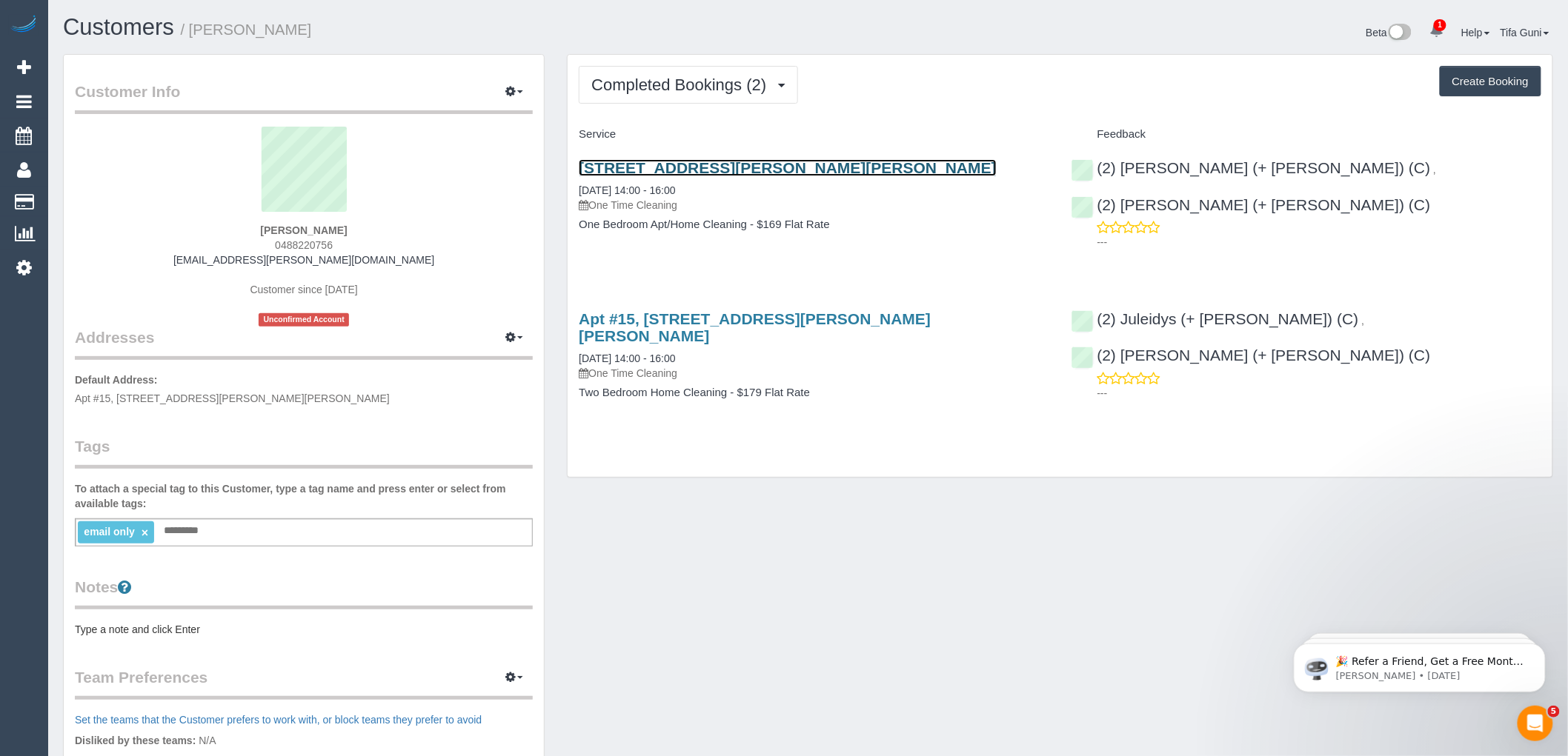
click at [764, 166] on link "[STREET_ADDRESS][PERSON_NAME][PERSON_NAME]" at bounding box center [788, 167] width 418 height 17
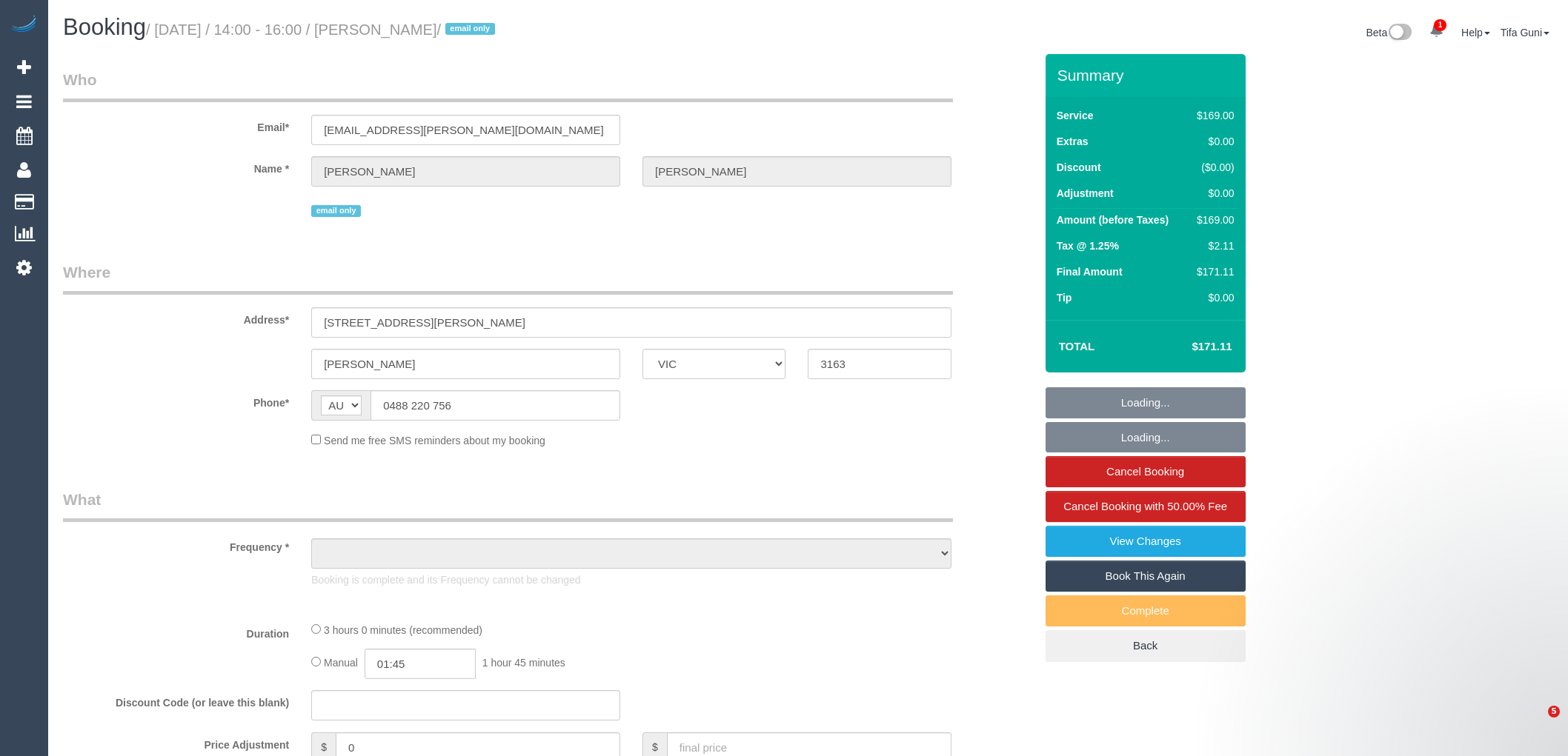
select select "VIC"
select select "string:stripe-pm_1Qe6vX2GScqysDRVDcR6rq9b"
select select "spot1"
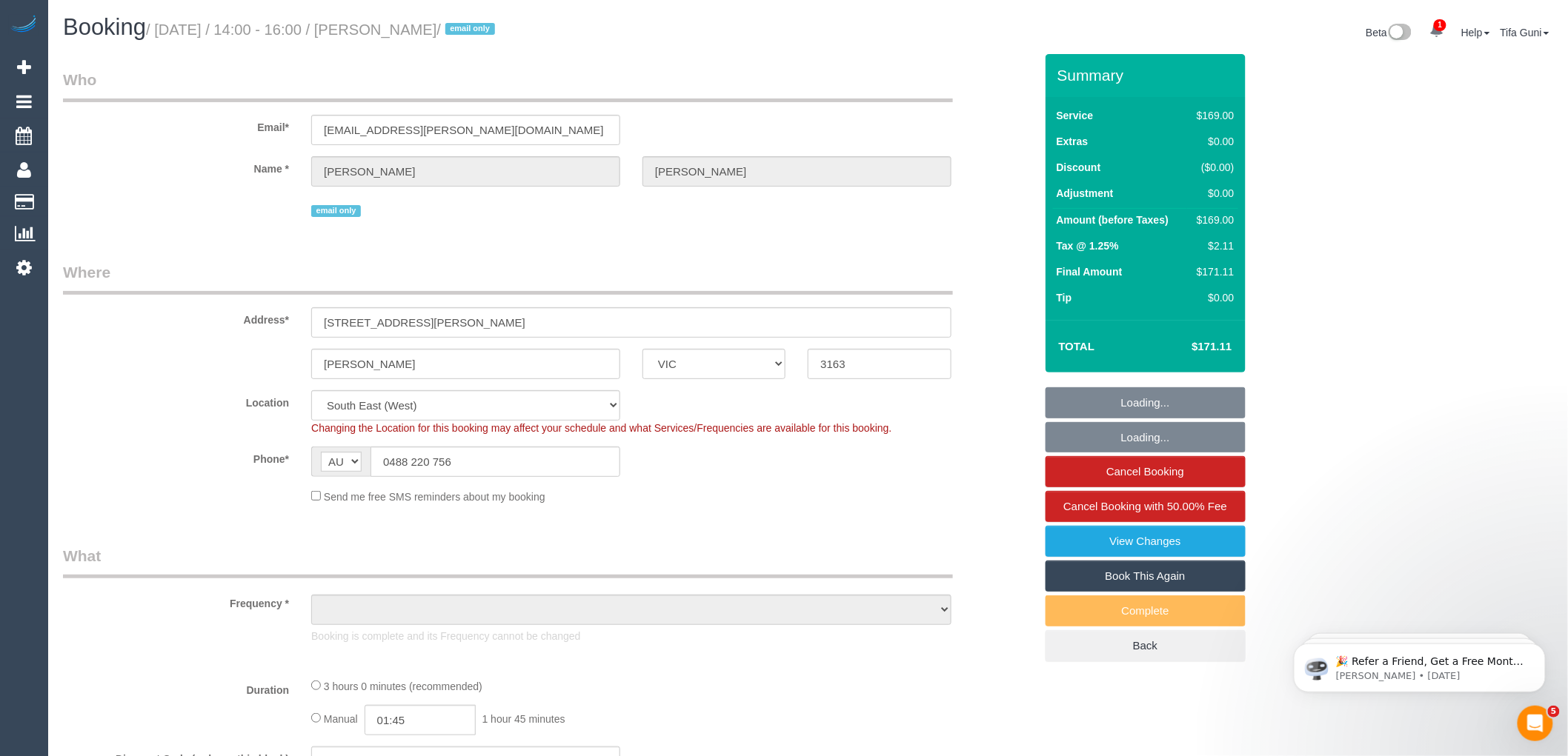
select select "object:568"
select select "number:28"
select select "number:14"
select select "number:19"
select select "number:24"
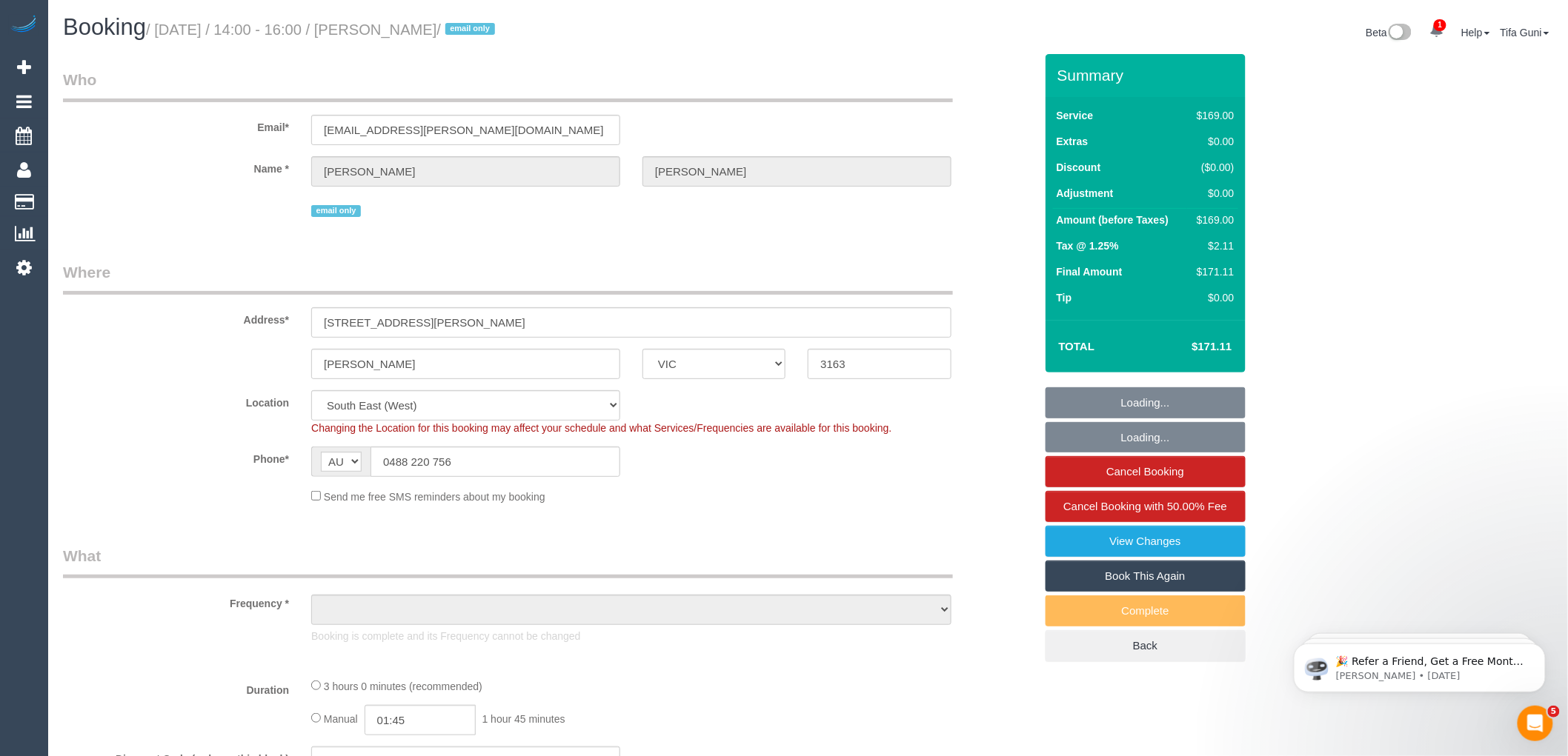
select select "number:26"
select select "object:1350"
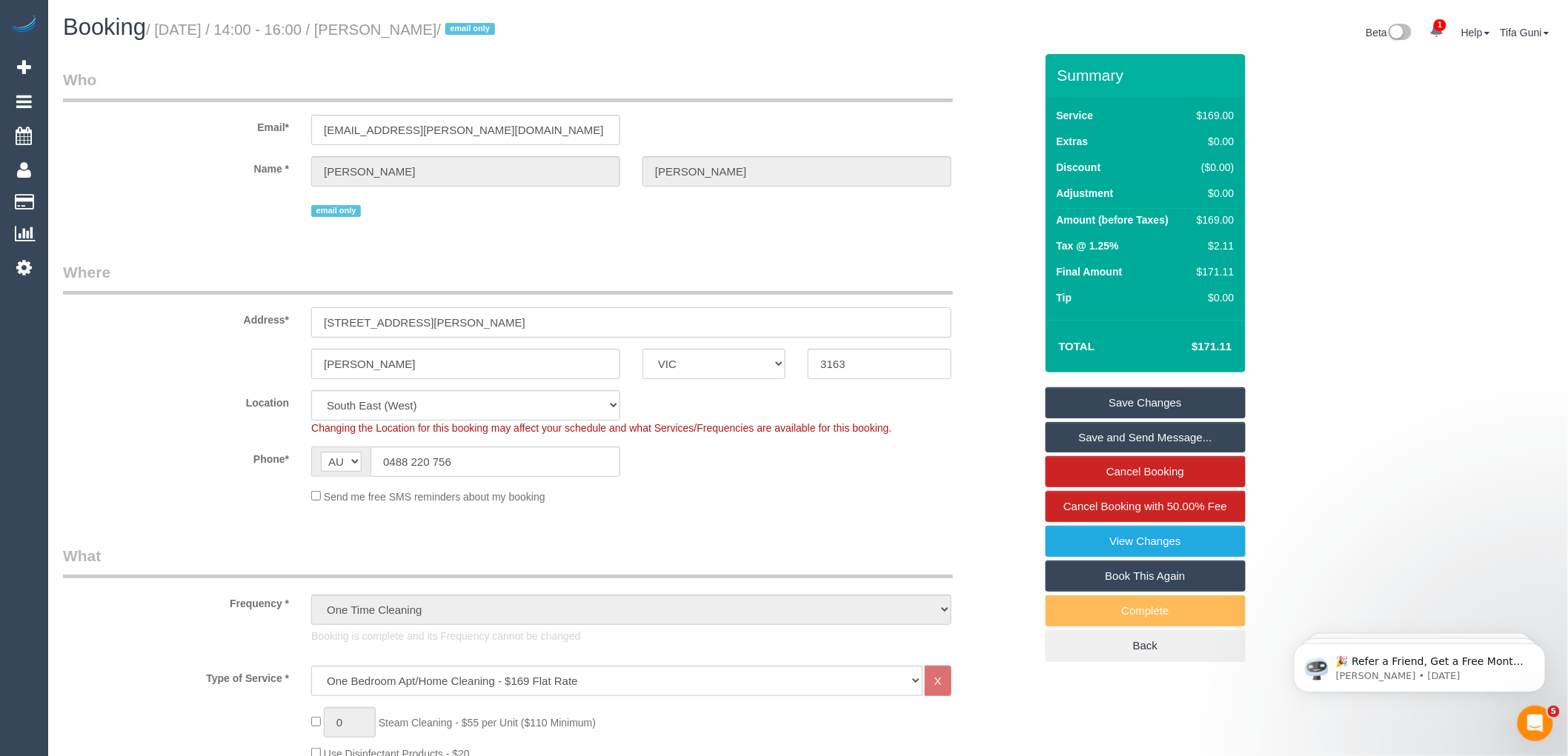
click at [320, 321] on input "[STREET_ADDRESS][PERSON_NAME]" at bounding box center [631, 322] width 640 height 30
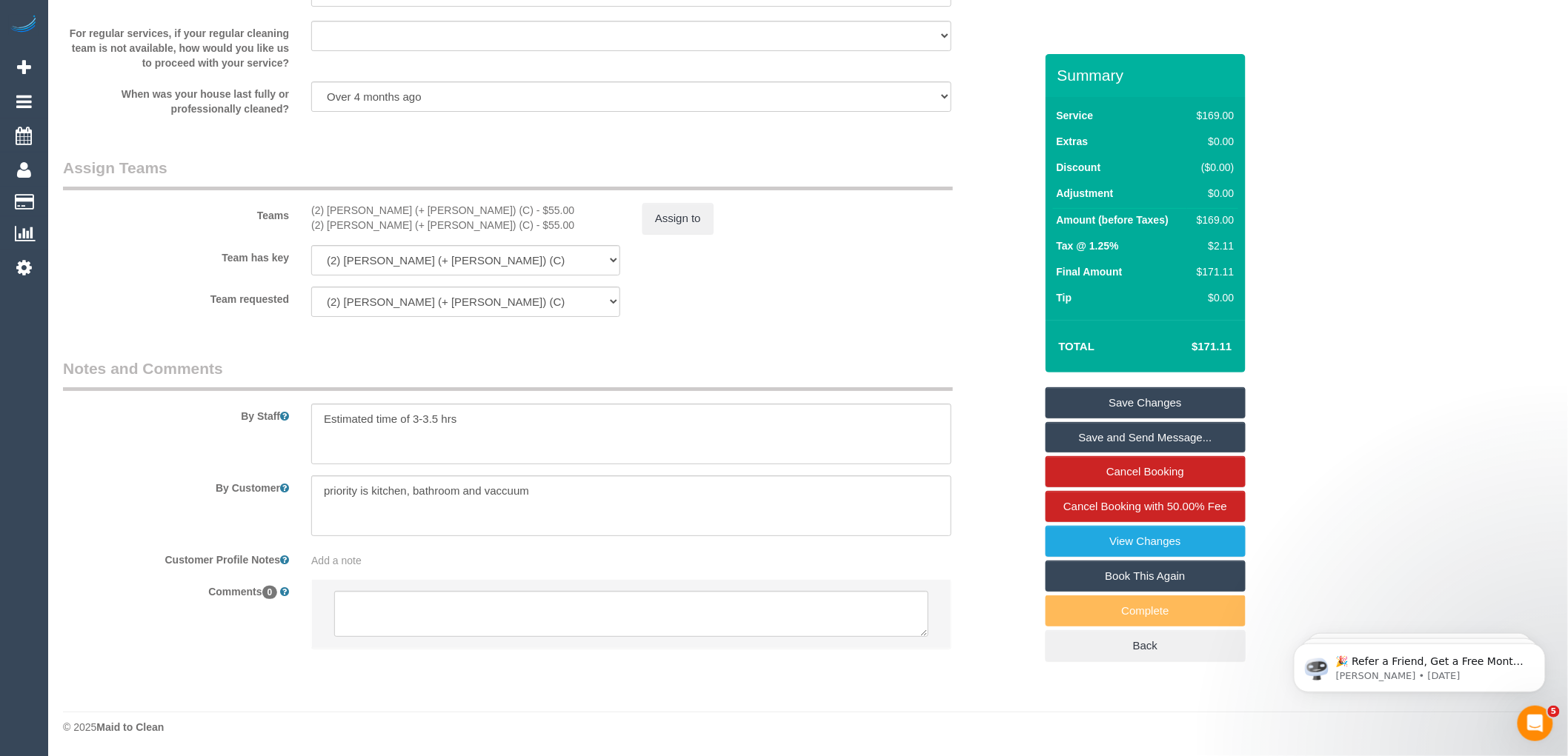
scroll to position [2182, 0]
type input "[STREET_ADDRESS][PERSON_NAME]"
click at [639, 616] on textarea at bounding box center [631, 614] width 594 height 46
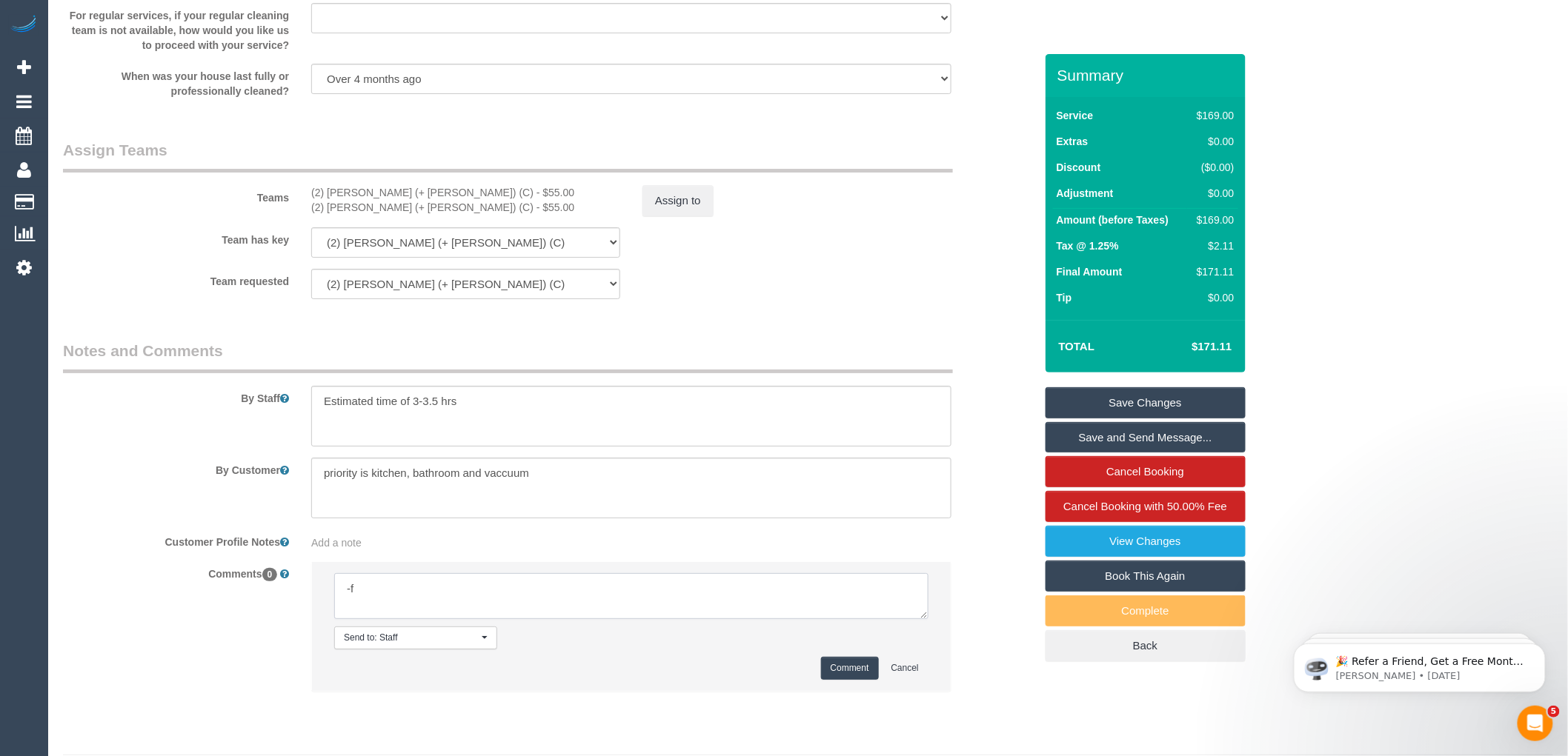
type textarea "-"
paste textarea "Flexibility dates: Flexibility times: Notes: knows we need to review Contact vi…"
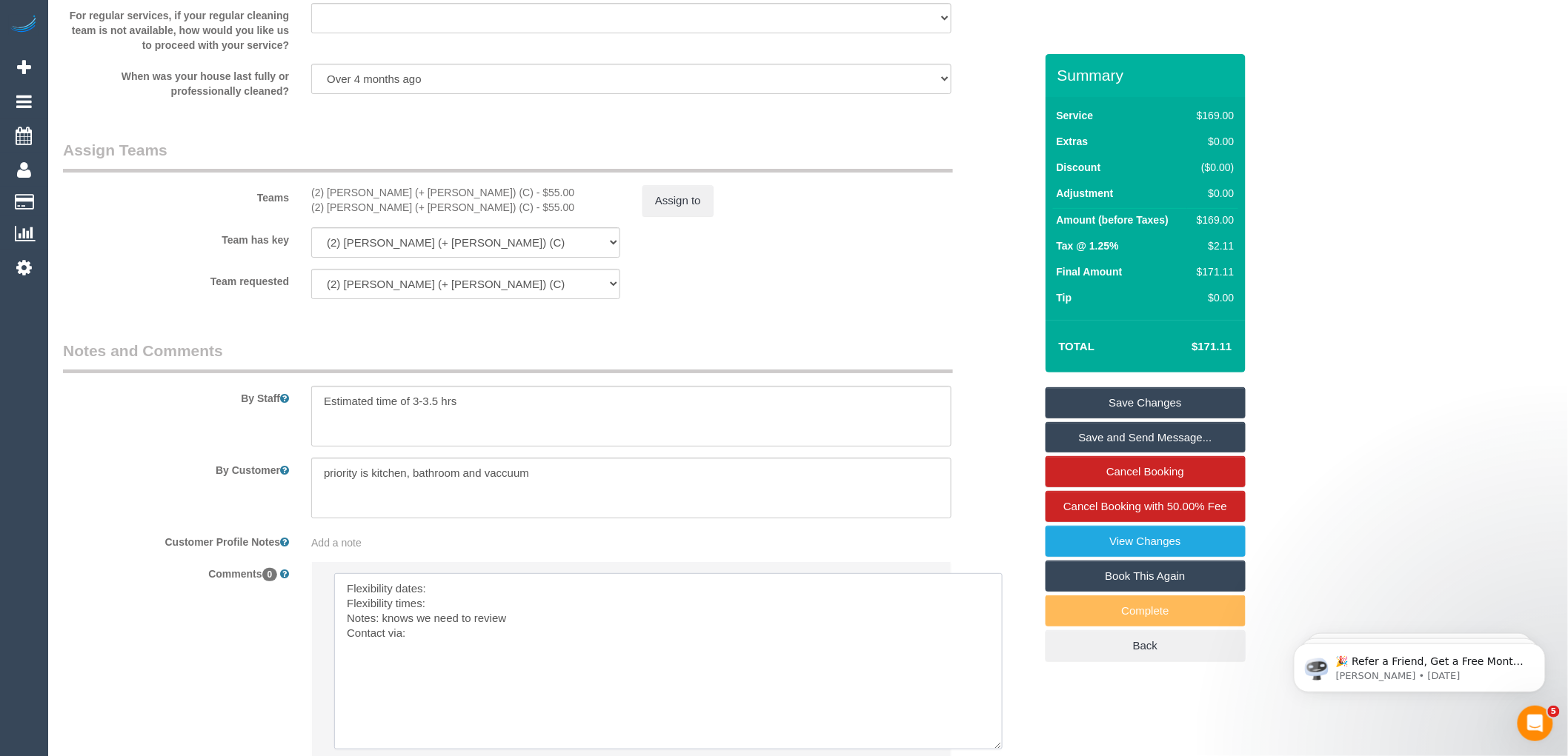
drag, startPoint x: 922, startPoint y: 632, endPoint x: 778, endPoint y: 706, distance: 161.9
click at [453, 607] on textarea at bounding box center [668, 661] width 668 height 175
click at [442, 624] on textarea at bounding box center [668, 661] width 668 height 175
click at [431, 654] on textarea at bounding box center [668, 661] width 668 height 175
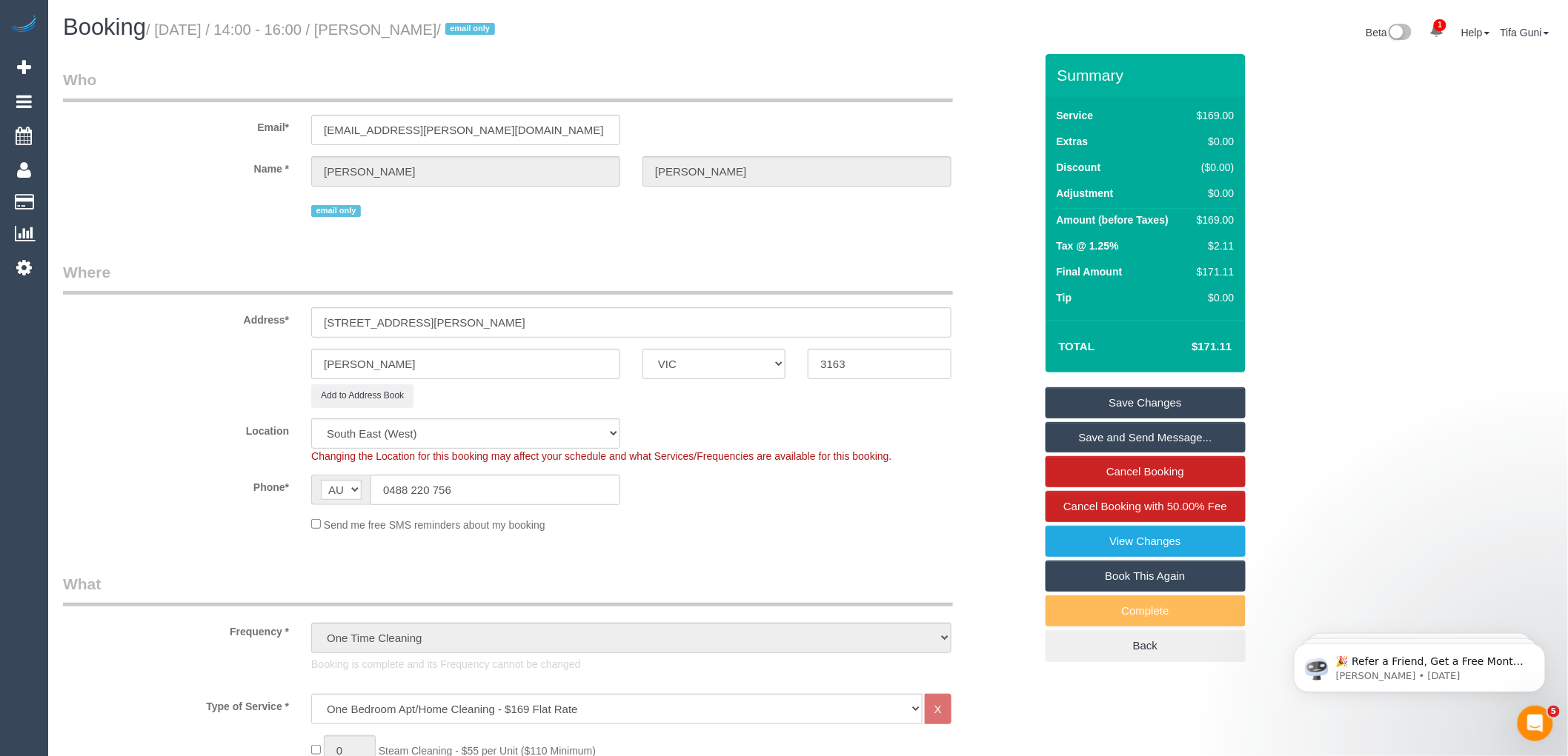
type textarea "Flexibility dates: [DATE] Flexibility times: Not Flex Notes: knows we need to r…"
click at [476, 321] on input "[STREET_ADDRESS][PERSON_NAME]" at bounding box center [631, 322] width 640 height 30
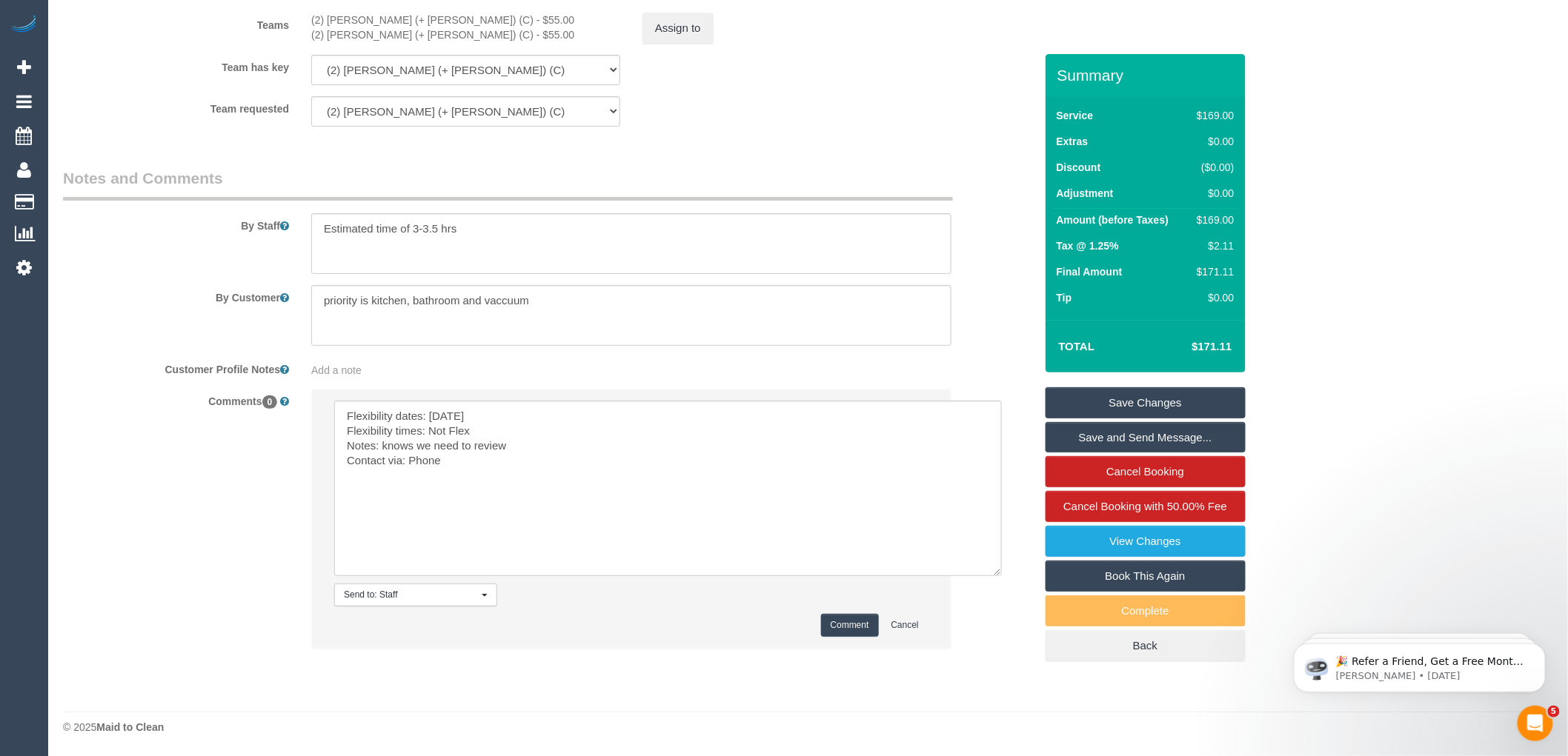
scroll to position [2373, 0]
type input "[STREET_ADDRESS][PERSON_NAME],"
click at [847, 624] on button "Comment" at bounding box center [850, 625] width 57 height 23
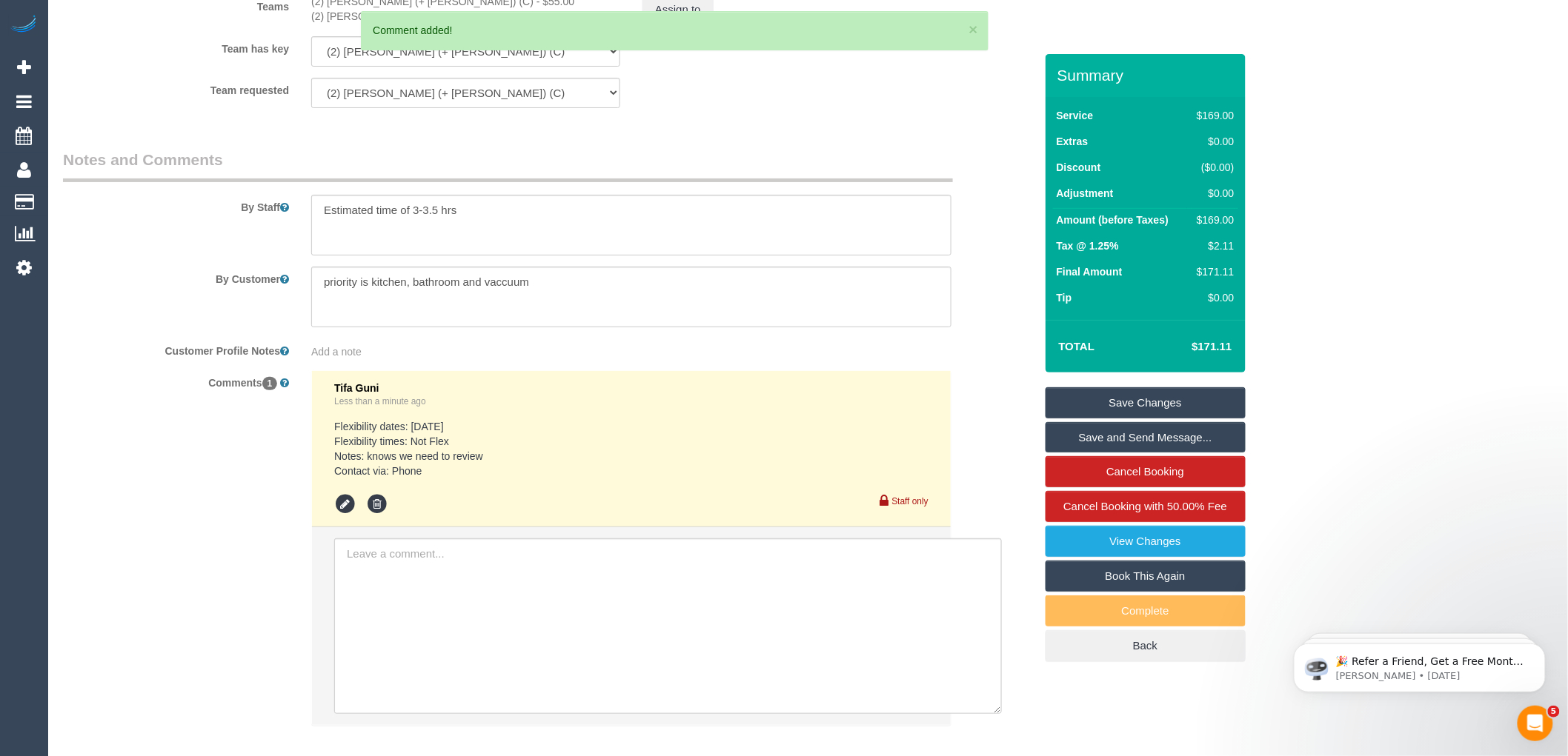
click at [1132, 405] on link "Save Changes" at bounding box center [1145, 403] width 200 height 31
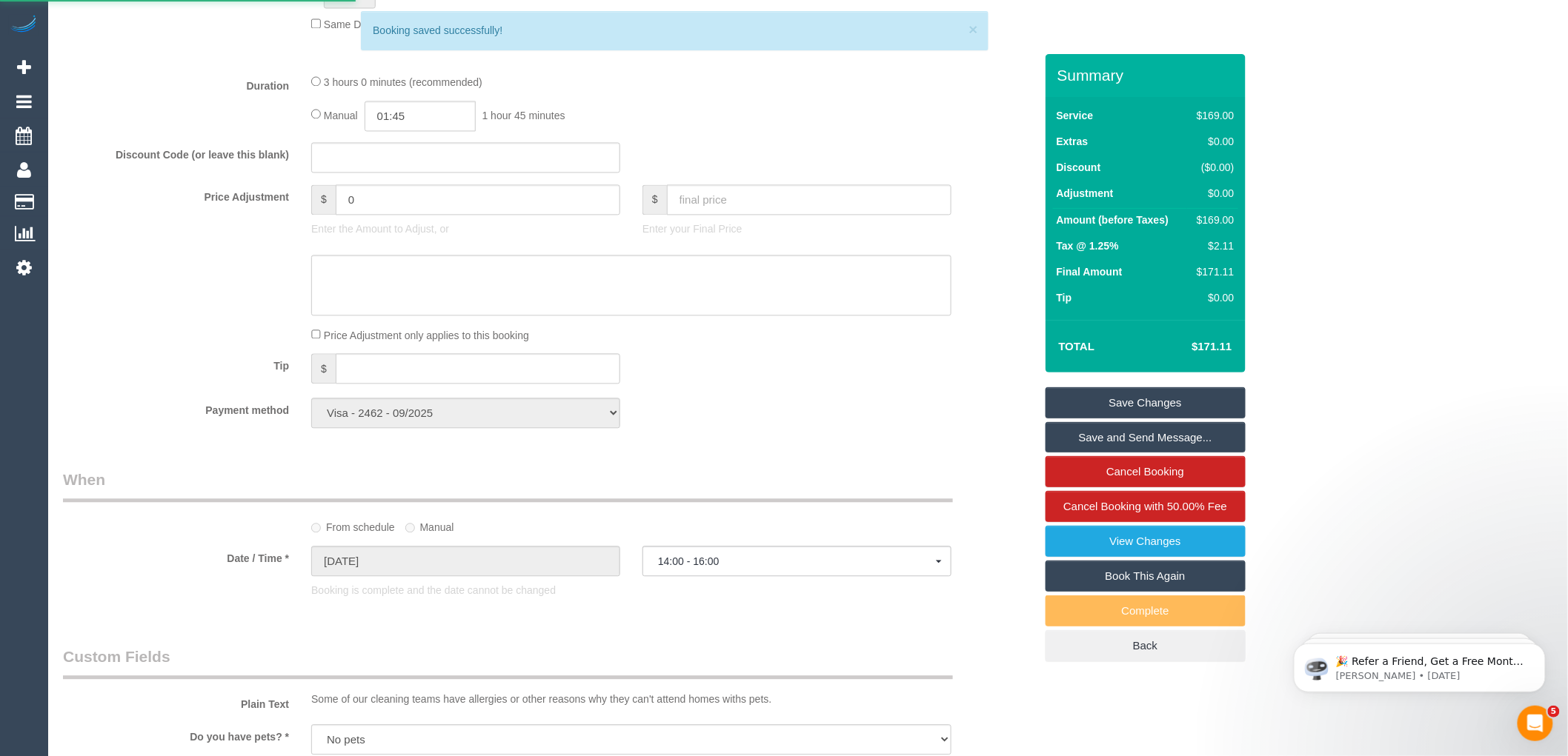
scroll to position [1087, 0]
